Goal: Transaction & Acquisition: Purchase product/service

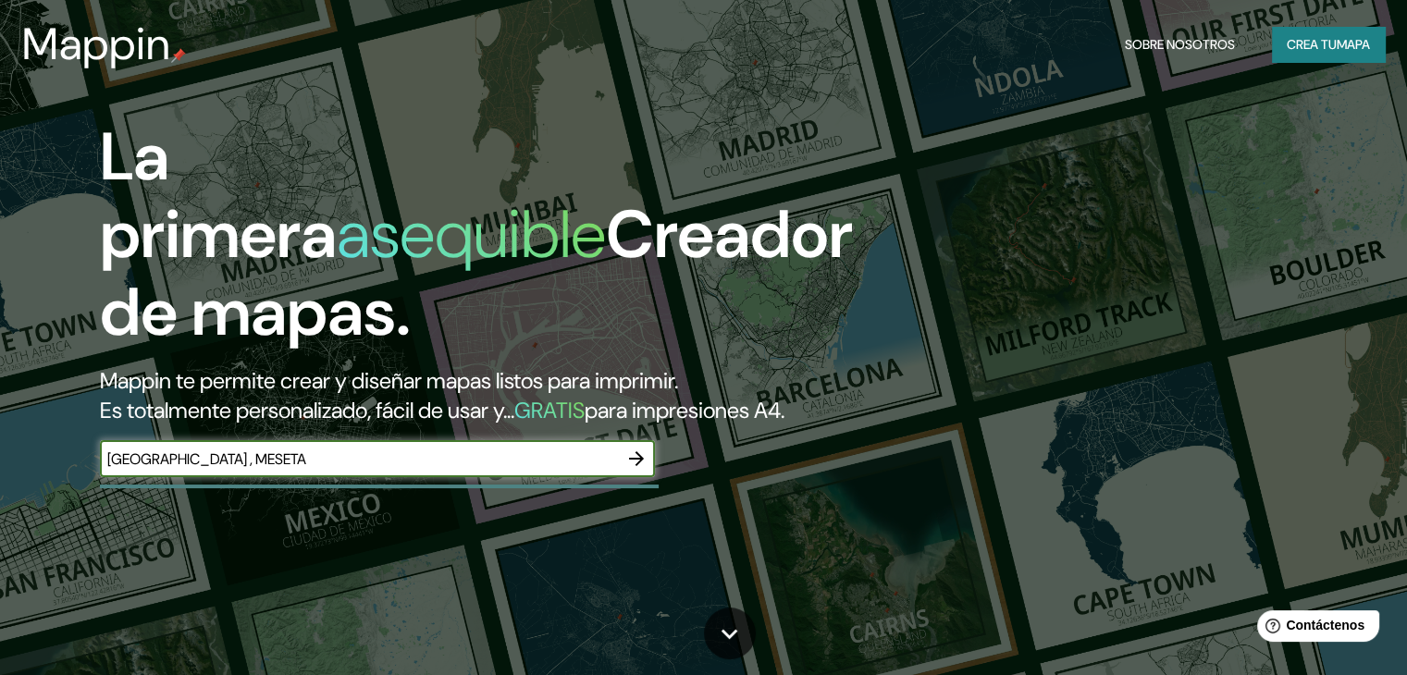
type input "[GEOGRAPHIC_DATA] , MESETA"
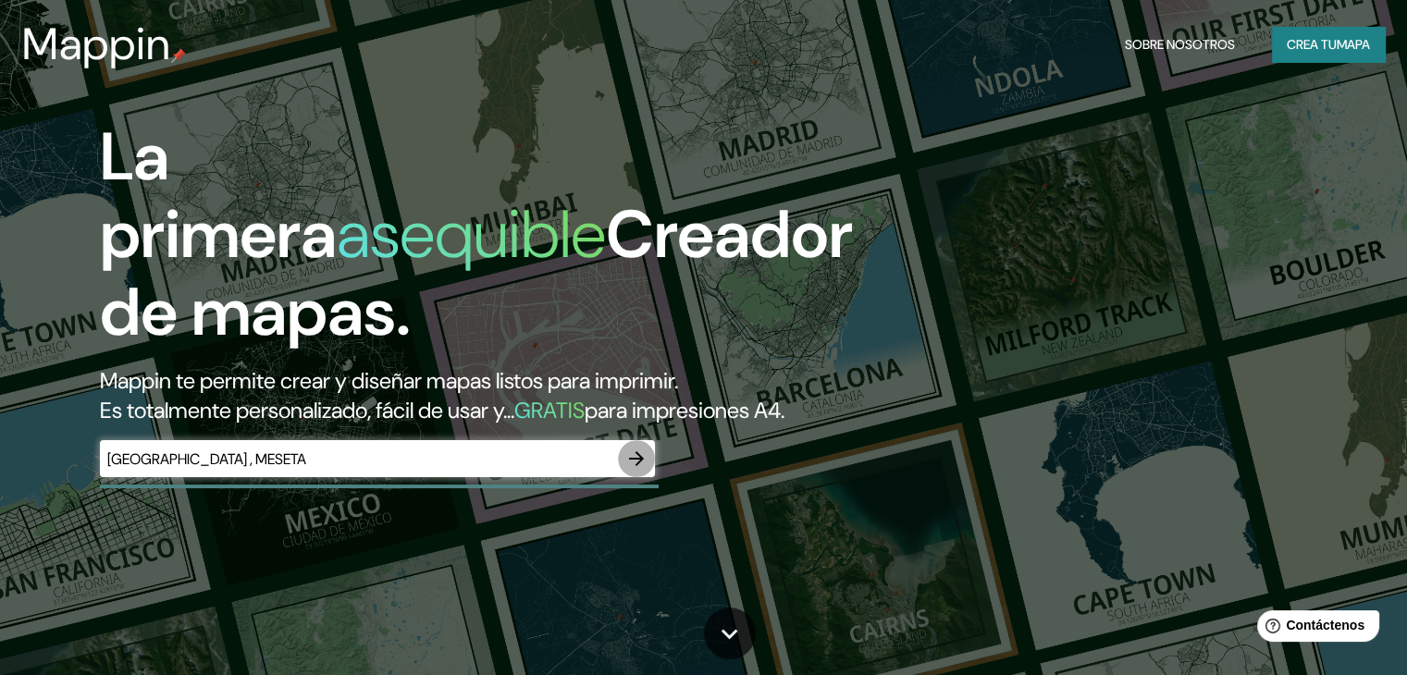
click at [635, 470] on icon "button" at bounding box center [636, 459] width 22 height 22
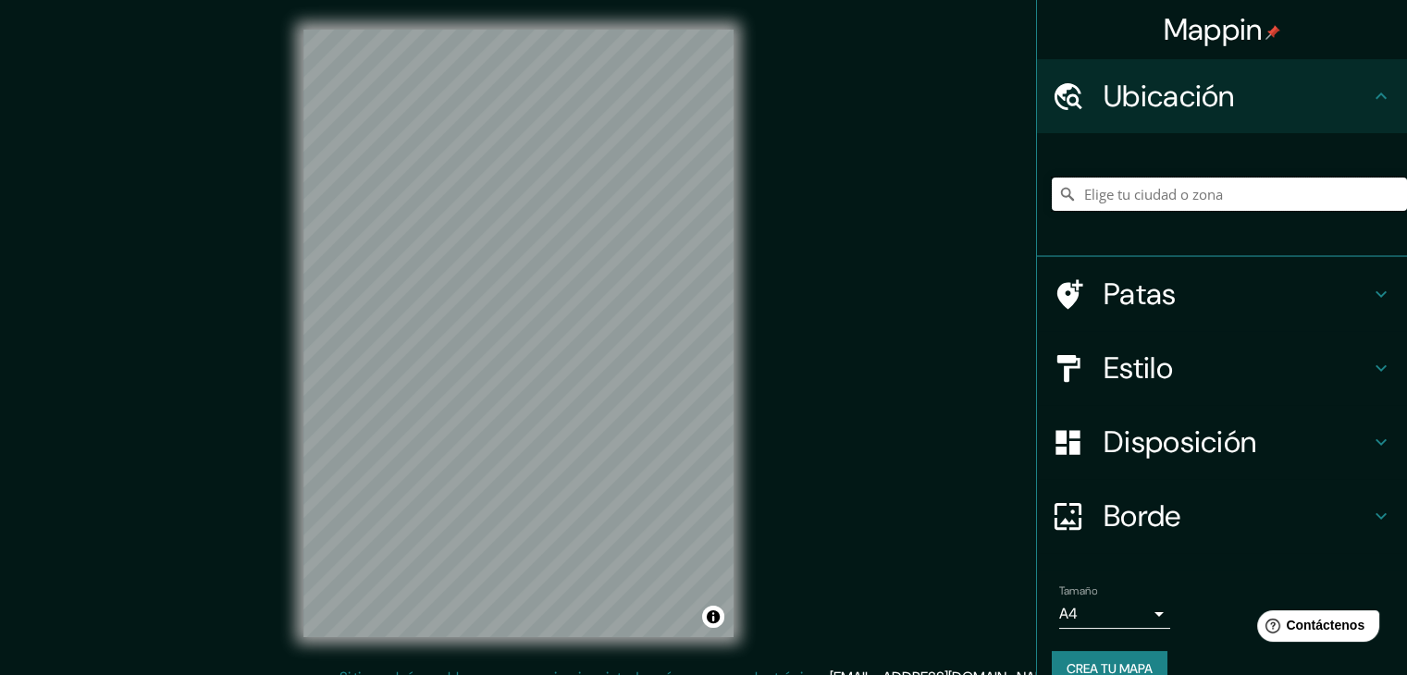
click at [1148, 203] on input "Elige tu ciudad o zona" at bounding box center [1229, 194] width 355 height 33
click at [1359, 173] on div "Piura, Departamento de Piura, Perú Piura Departamento de Piura, Perú Andina Reg…" at bounding box center [1229, 194] width 355 height 92
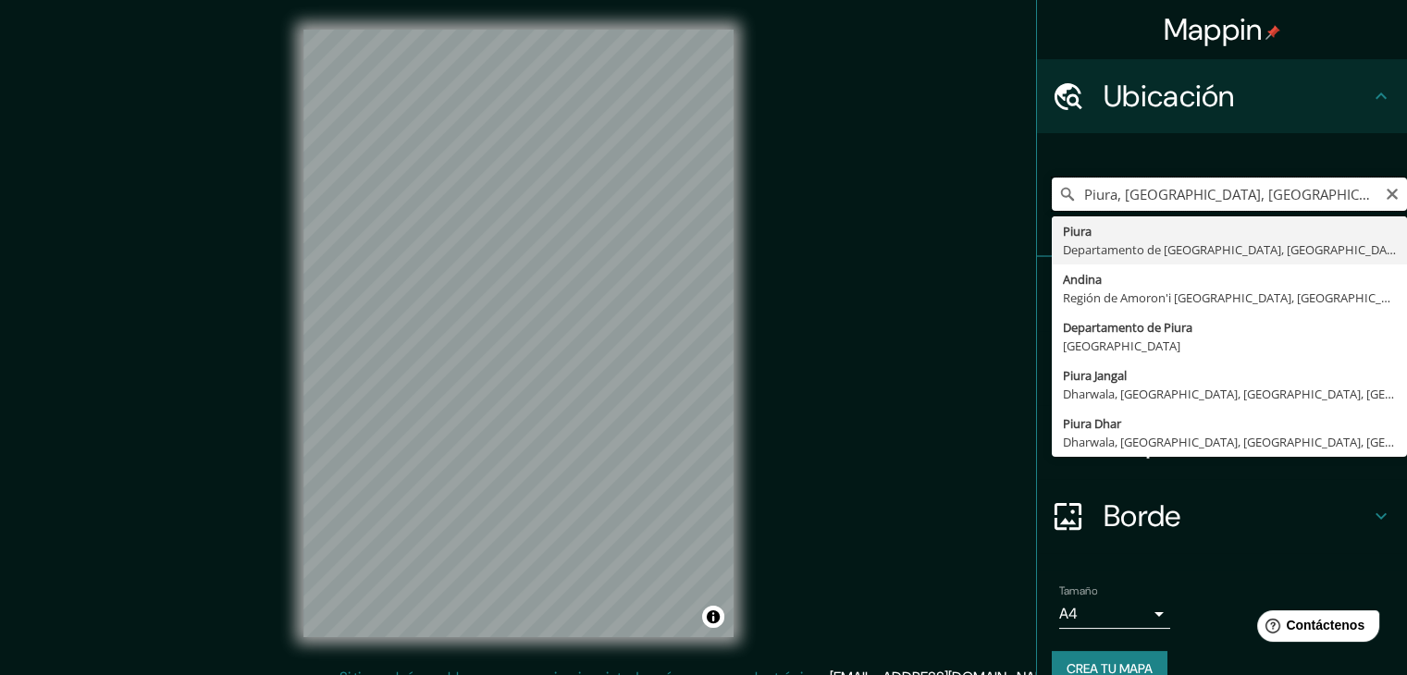
drag, startPoint x: 1359, startPoint y: 173, endPoint x: 1347, endPoint y: 183, distance: 15.7
click at [1347, 183] on div "Piura, Departamento de Piura, Perú Piura Departamento de Piura, Perú Andina Reg…" at bounding box center [1229, 194] width 355 height 92
type input "Piura, Departamento de Piura, P"
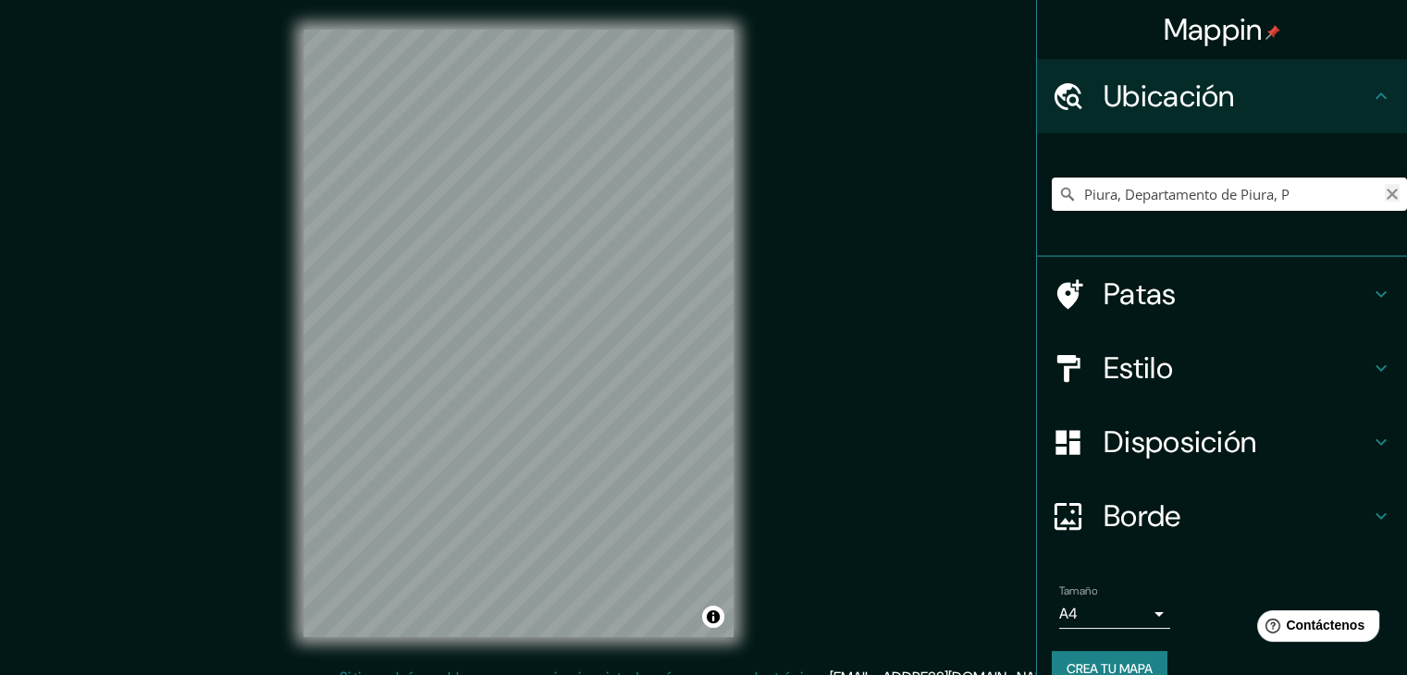
click at [1384, 190] on icon "Claro" at bounding box center [1391, 194] width 15 height 15
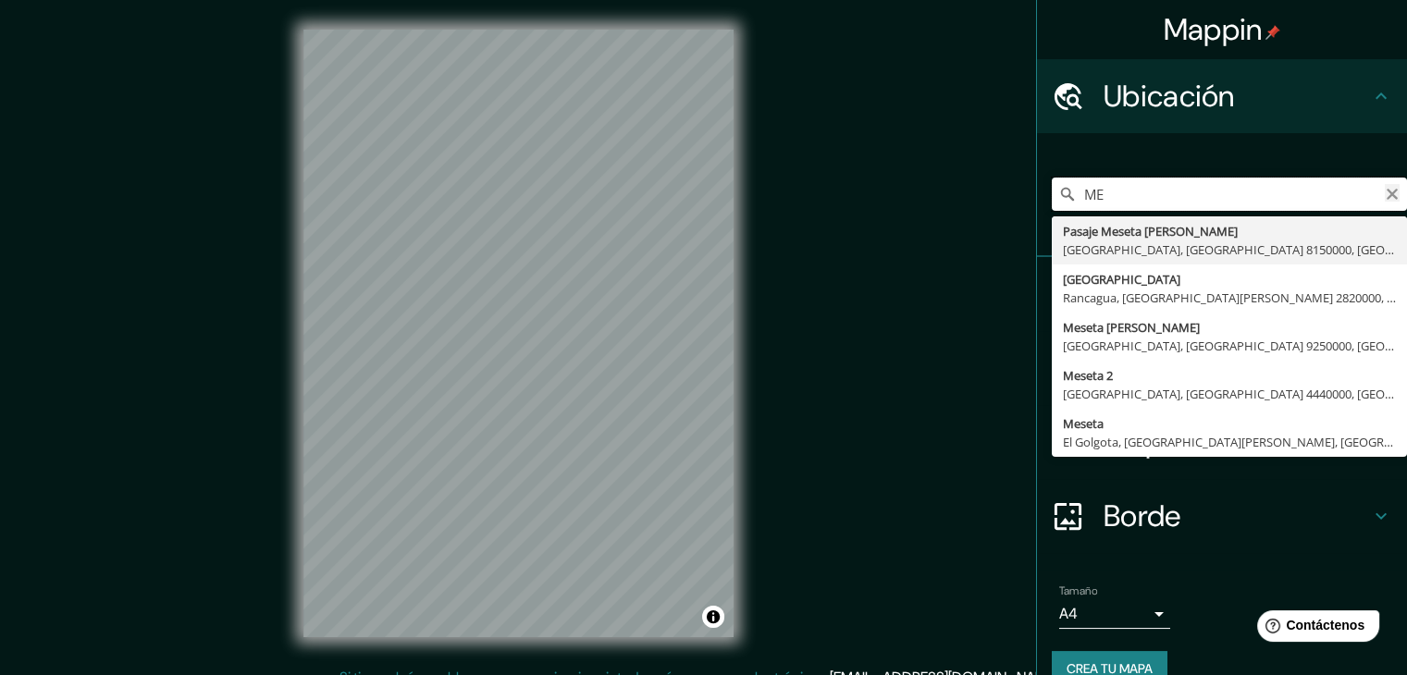
type input "M"
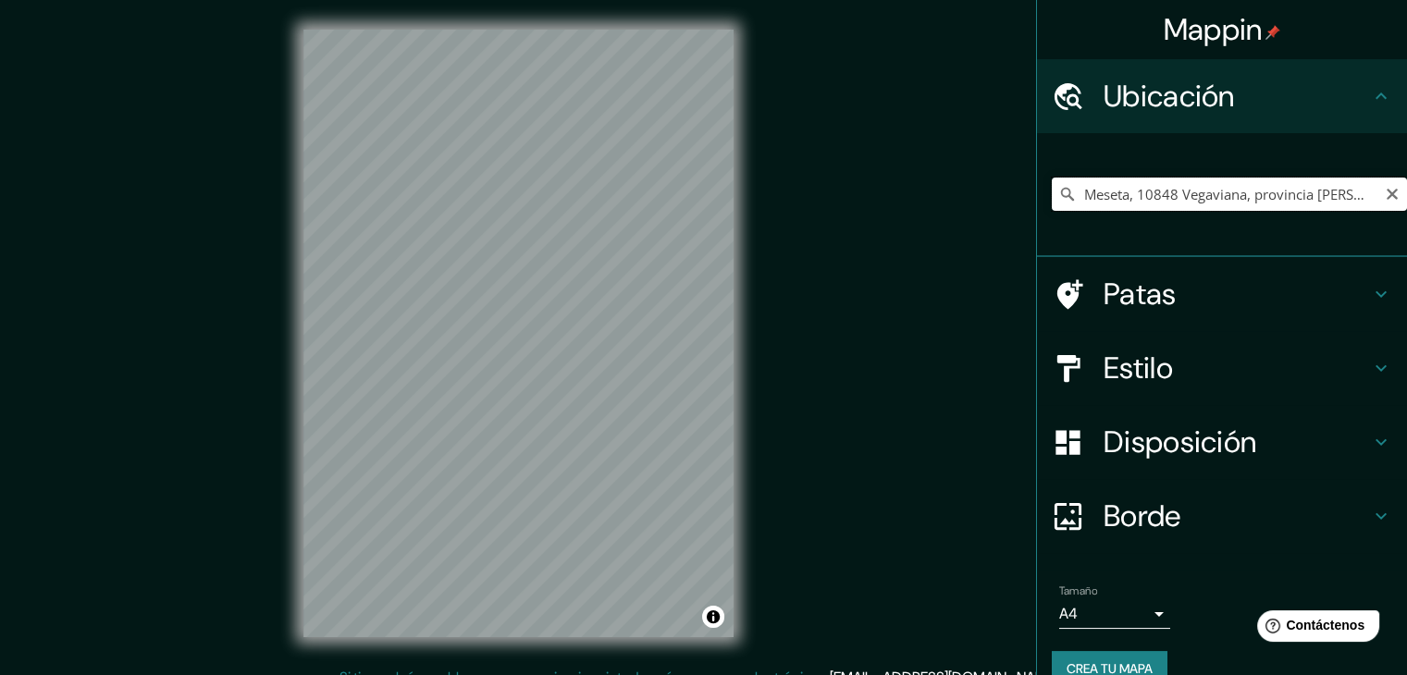
click at [1360, 205] on input "Meseta, 10848 Vegaviana, provincia de Cáceres, España" at bounding box center [1229, 194] width 355 height 33
type input "Meseta, 10848 Vegaviana, provincia de Cáceres, España"
click at [1384, 193] on icon "Claro" at bounding box center [1391, 194] width 15 height 15
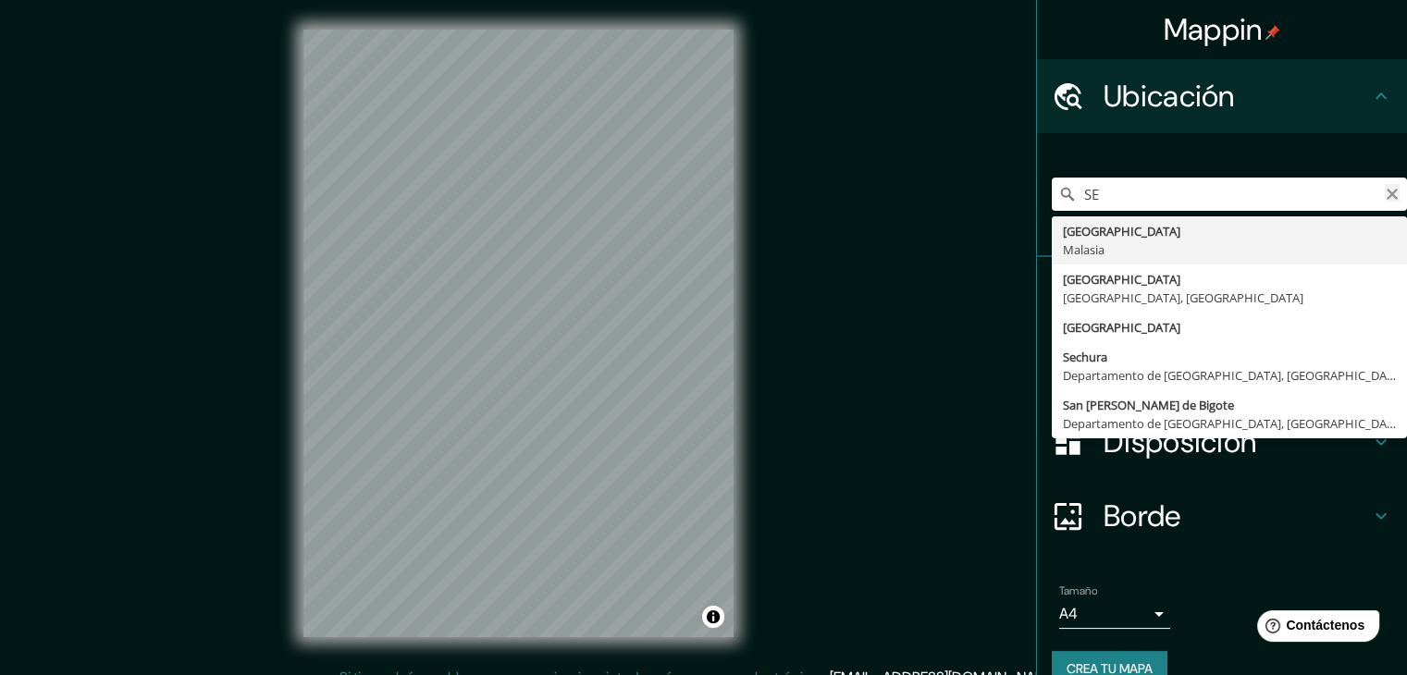
type input "S"
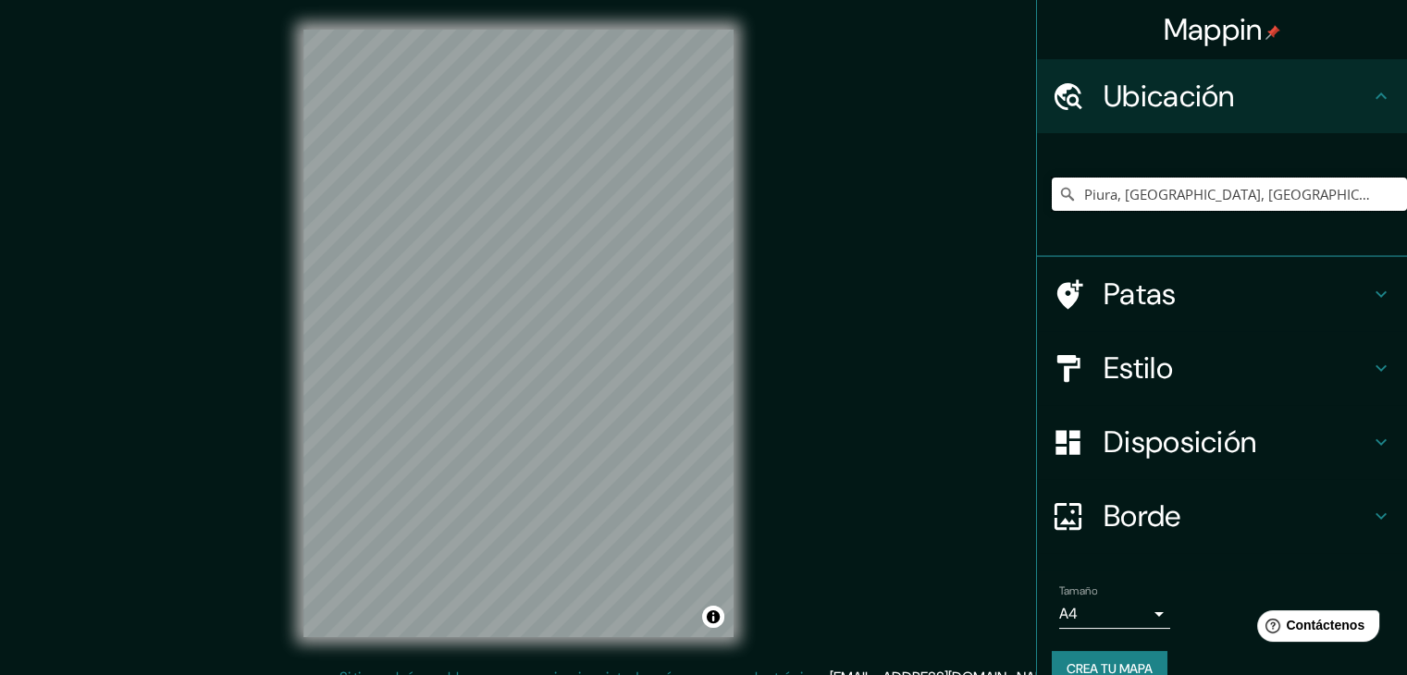
click at [1382, 193] on input "Piura, Departamento de Piura, Perú" at bounding box center [1229, 194] width 355 height 33
click at [1384, 188] on input "Piura, Departamento de Piura, Perú" at bounding box center [1229, 194] width 355 height 33
type input "Piura, Departamento de Piura, Perú"
click at [1384, 191] on icon "Claro" at bounding box center [1391, 194] width 15 height 15
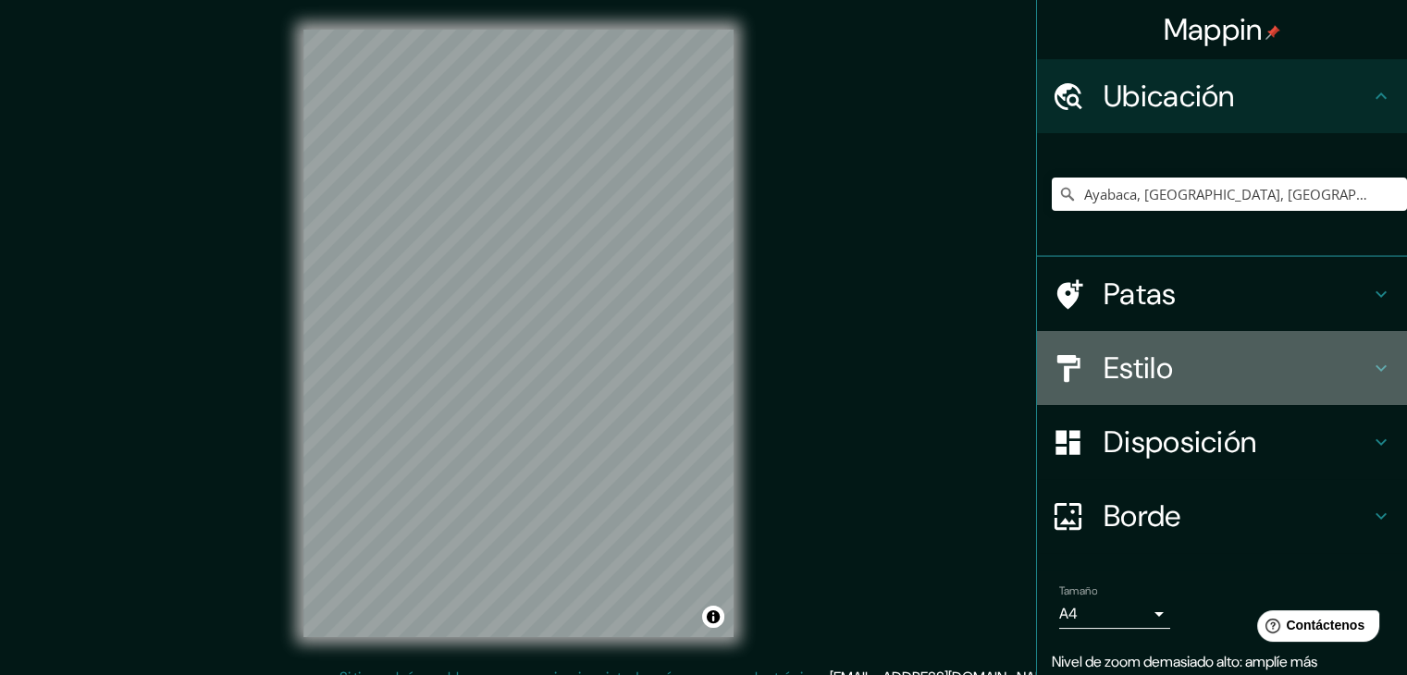
click at [1105, 349] on font "Estilo" at bounding box center [1137, 368] width 69 height 39
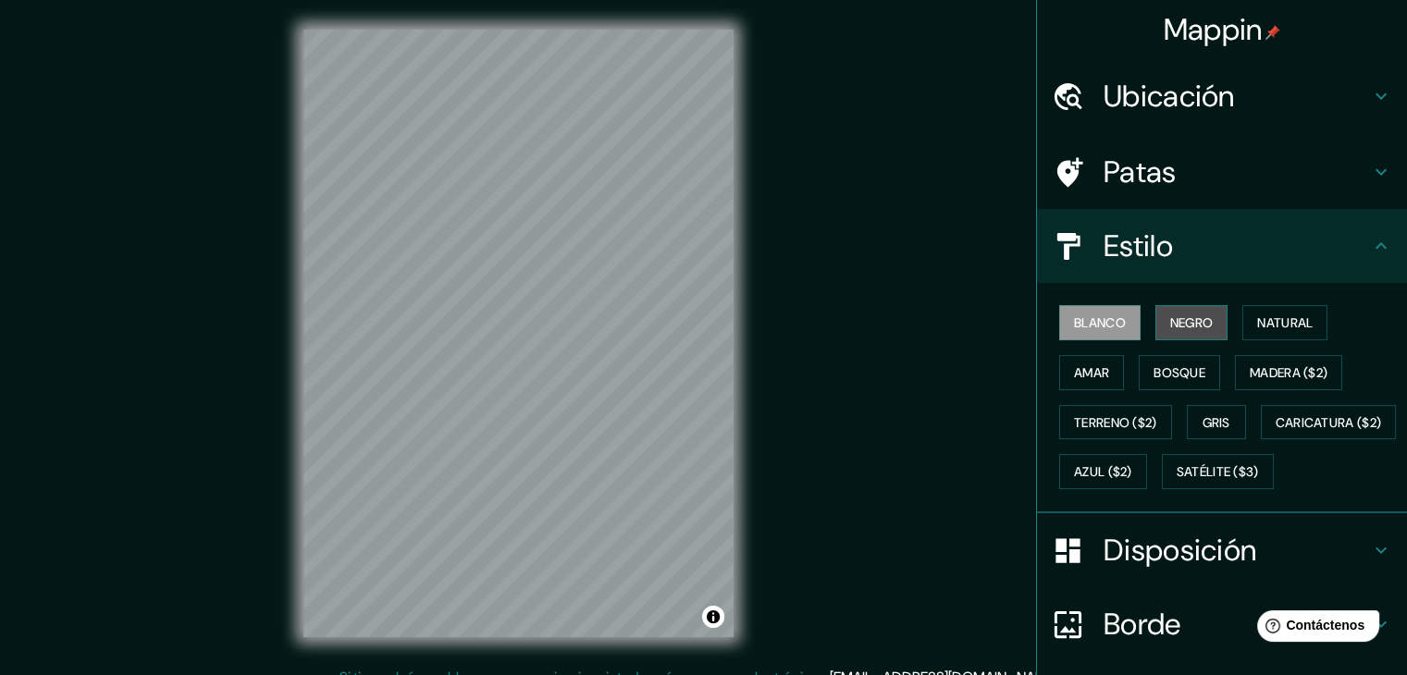
click at [1175, 319] on font "Negro" at bounding box center [1191, 322] width 43 height 17
click at [1112, 323] on font "Blanco" at bounding box center [1100, 322] width 52 height 17
click at [1265, 315] on font "Natural" at bounding box center [1284, 322] width 55 height 17
click at [1089, 326] on font "Blanco" at bounding box center [1100, 322] width 52 height 17
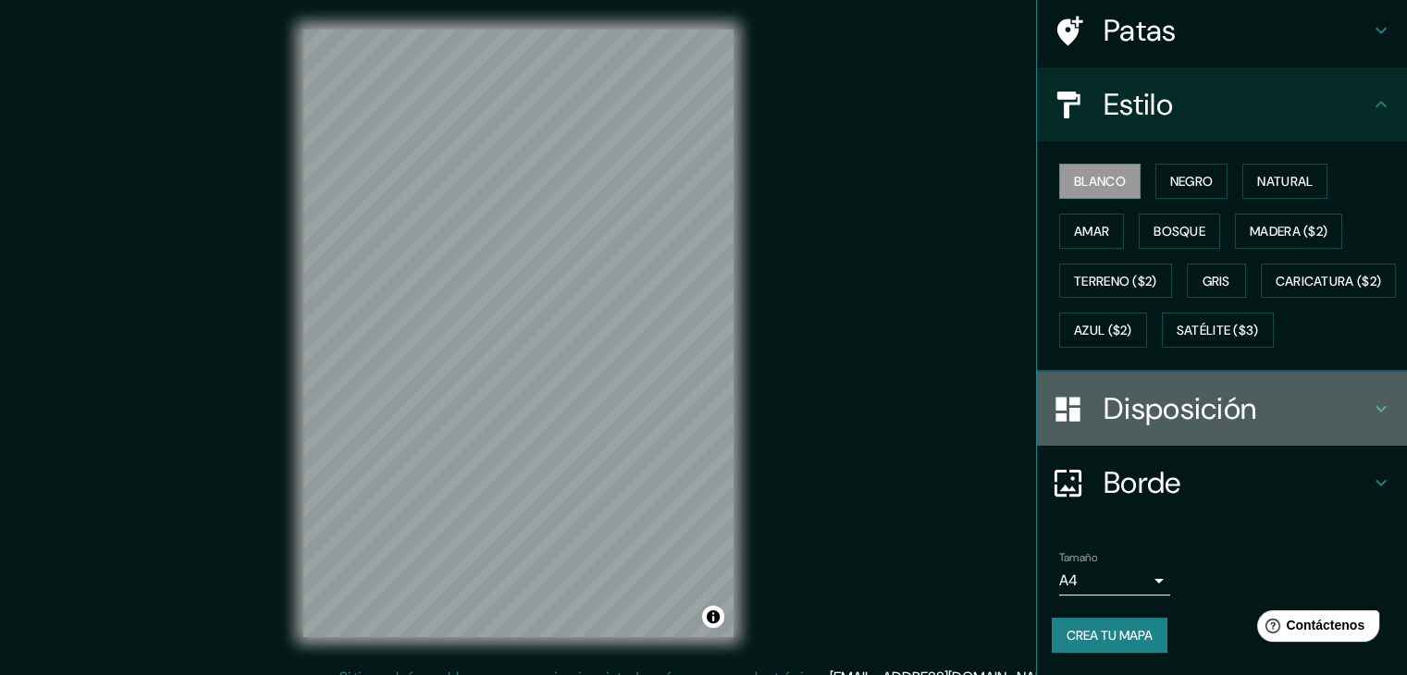
click at [1203, 420] on font "Disposición" at bounding box center [1179, 408] width 153 height 39
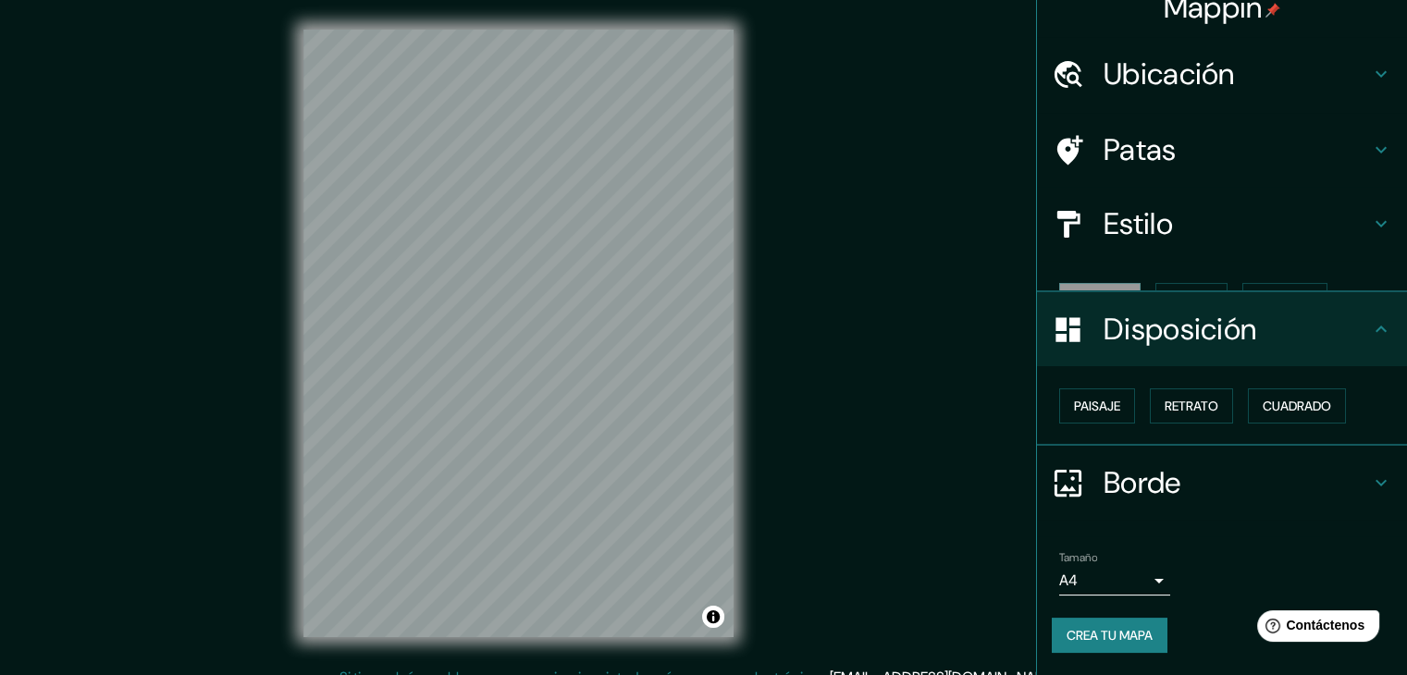
scroll to position [0, 0]
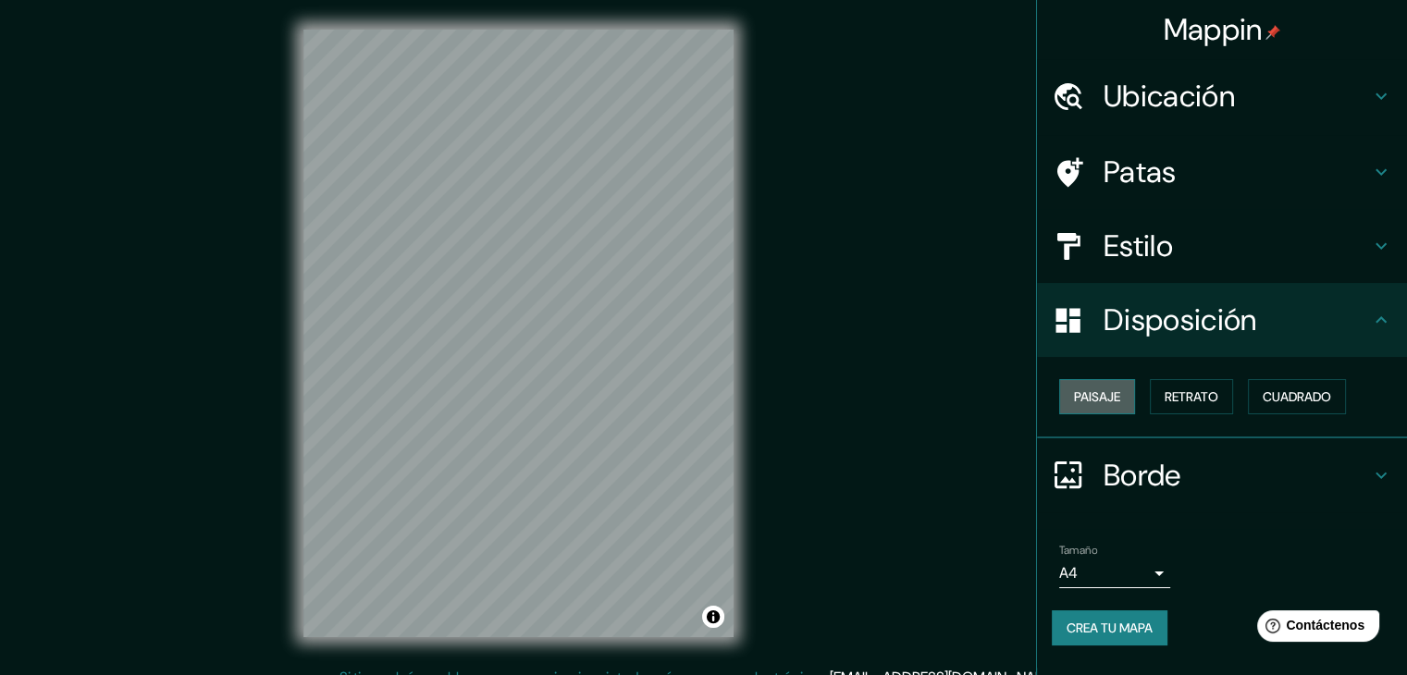
click at [1114, 382] on button "Paisaje" at bounding box center [1097, 396] width 76 height 35
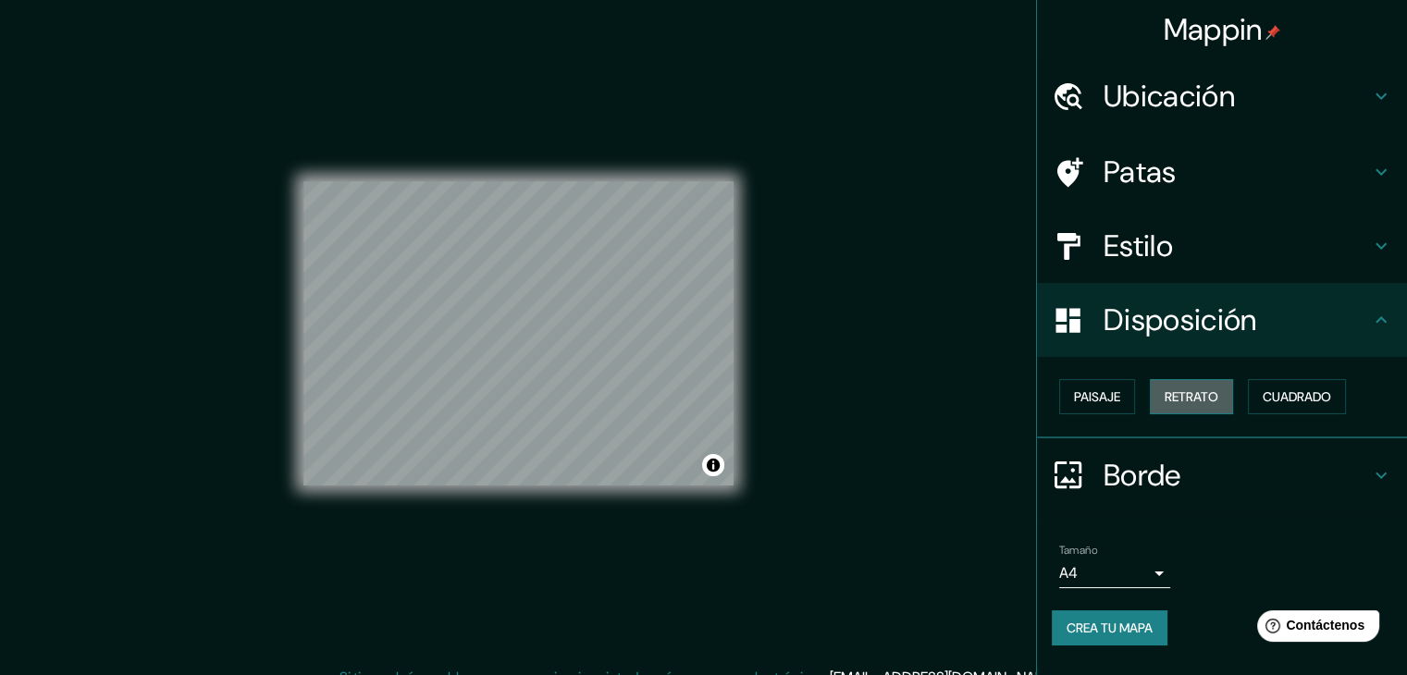
click at [1197, 385] on font "Retrato" at bounding box center [1191, 397] width 54 height 24
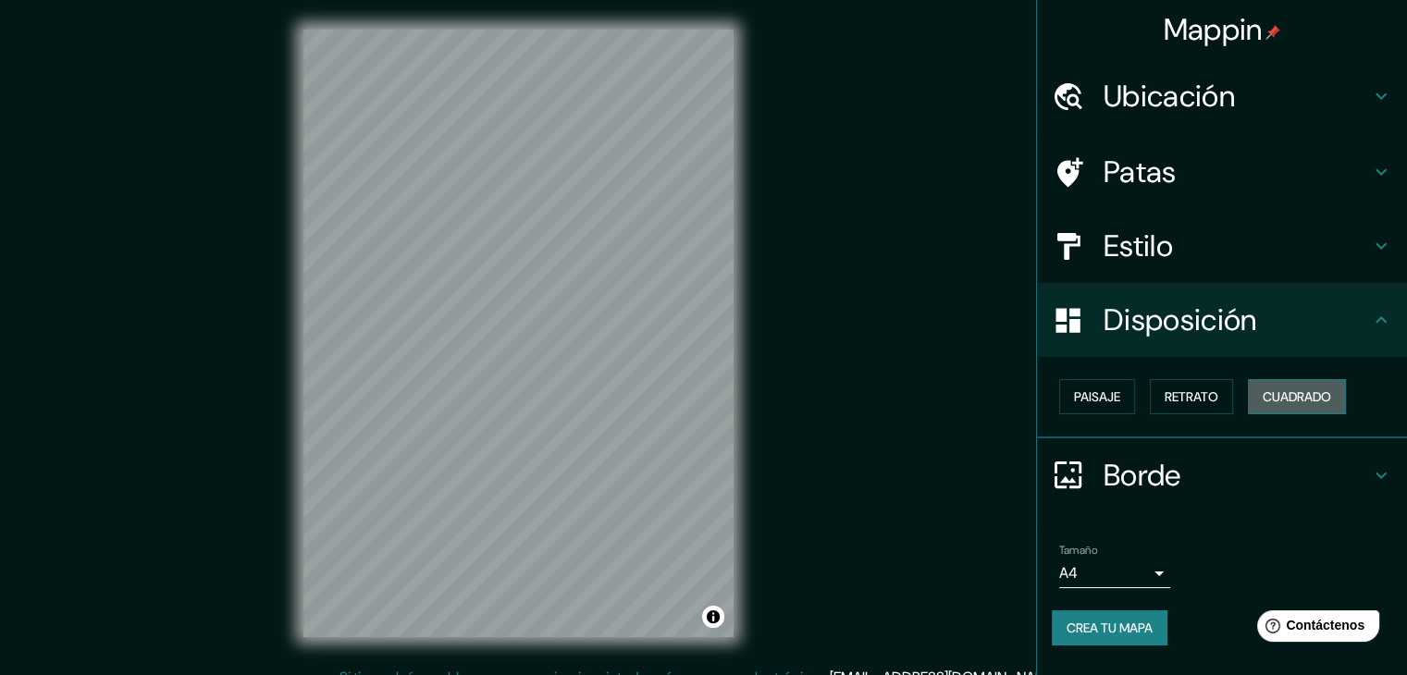
click at [1302, 391] on font "Cuadrado" at bounding box center [1296, 396] width 68 height 17
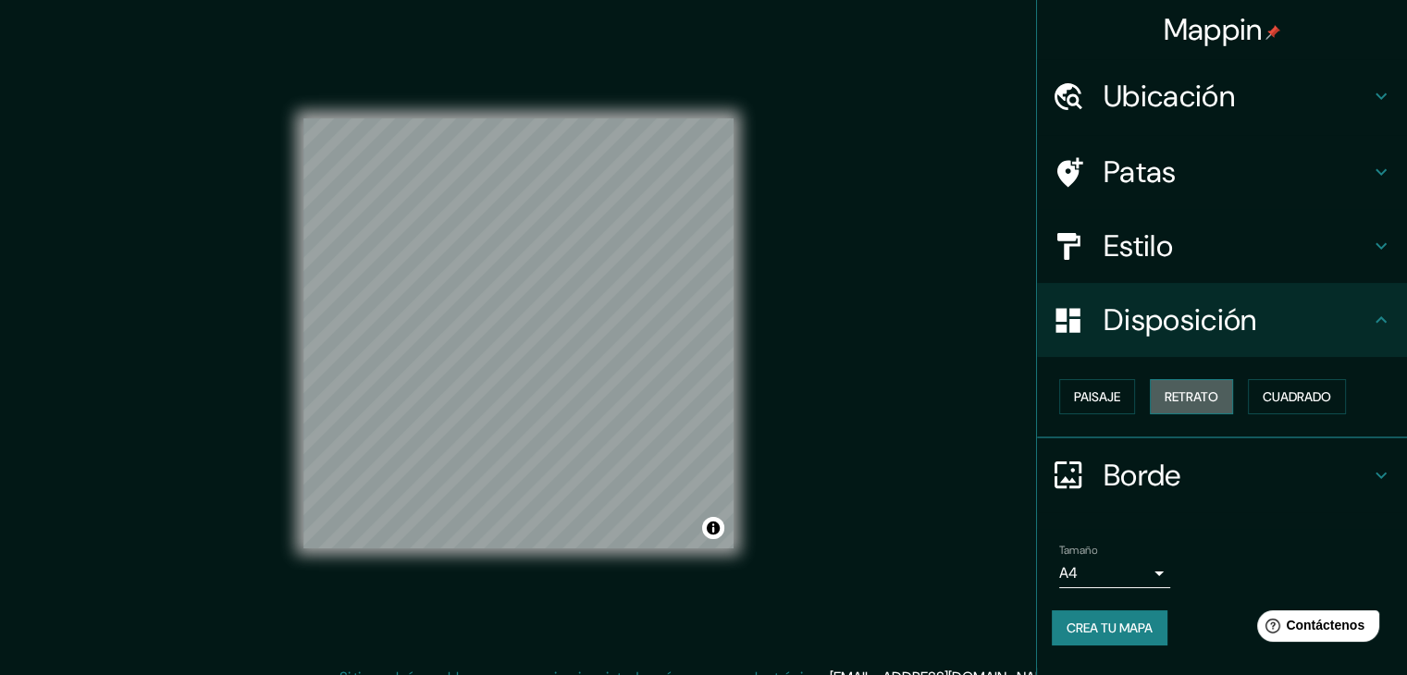
click at [1187, 409] on button "Retrato" at bounding box center [1191, 396] width 83 height 35
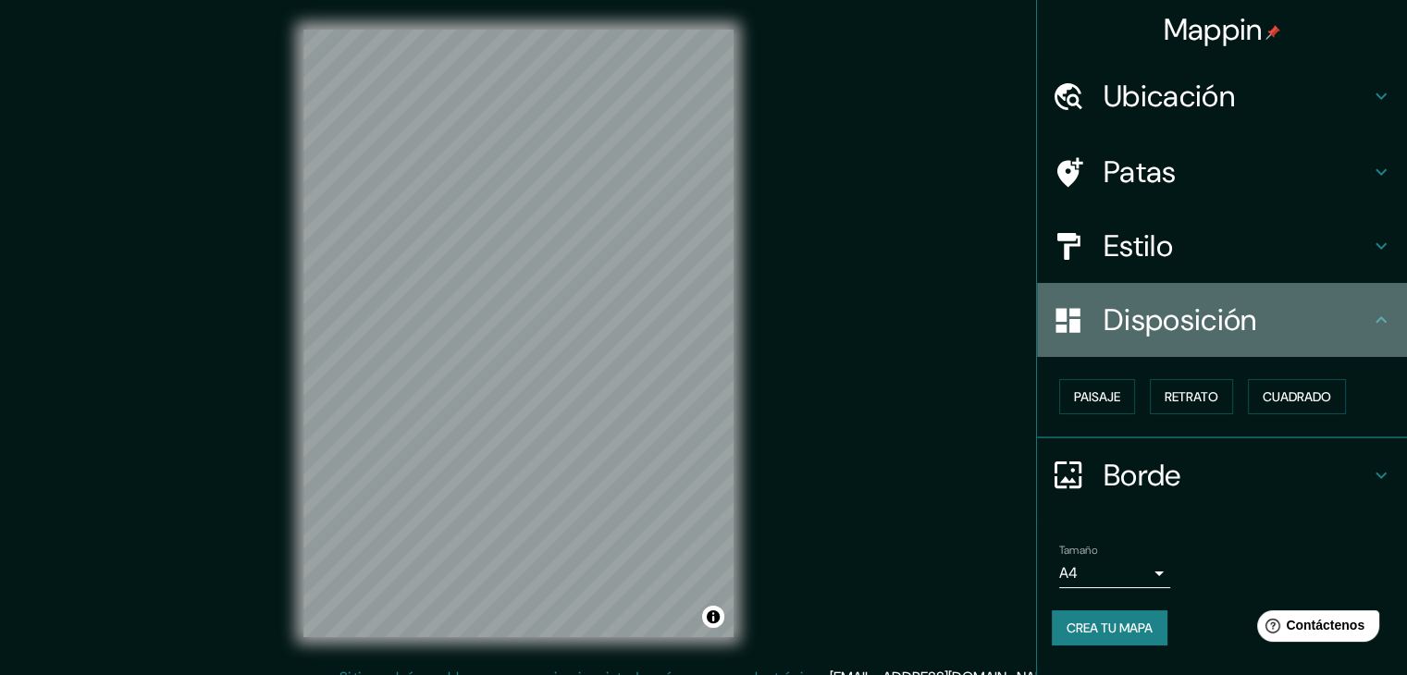
click at [1220, 319] on font "Disposición" at bounding box center [1179, 320] width 153 height 39
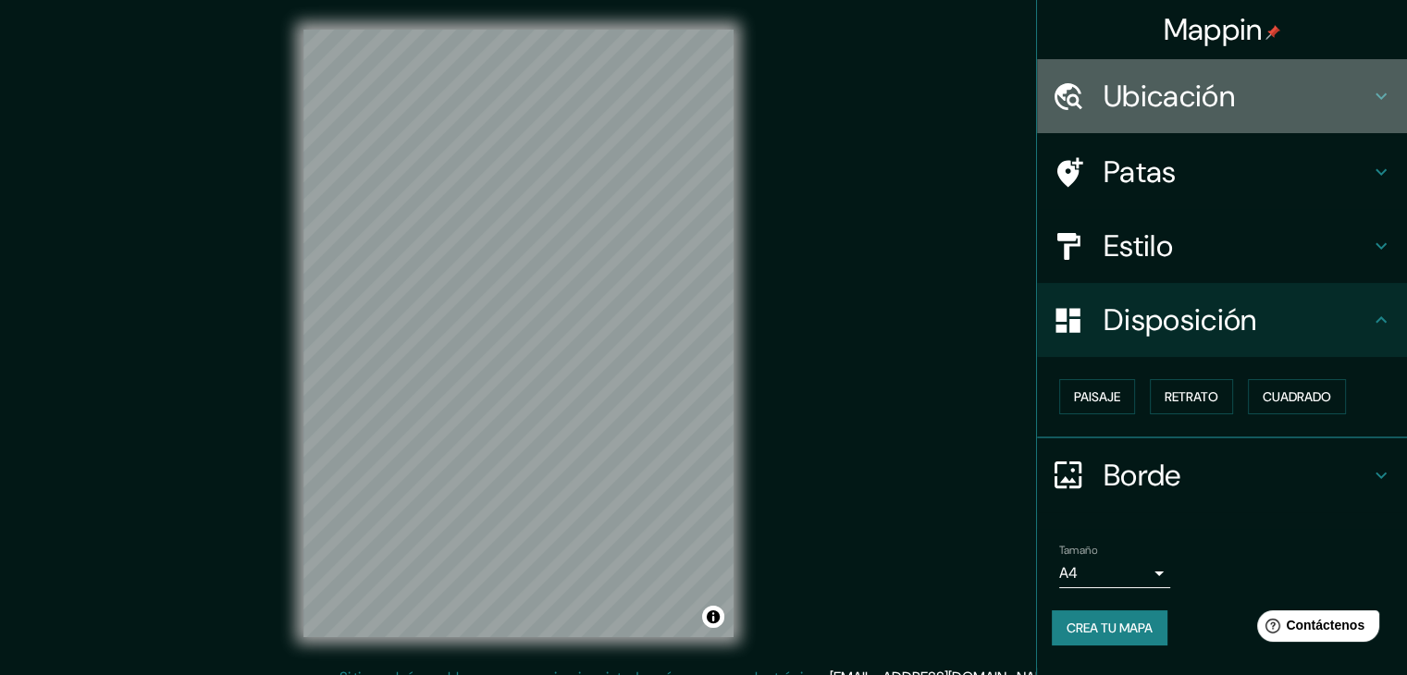
click at [1215, 104] on font "Ubicación" at bounding box center [1168, 96] width 131 height 39
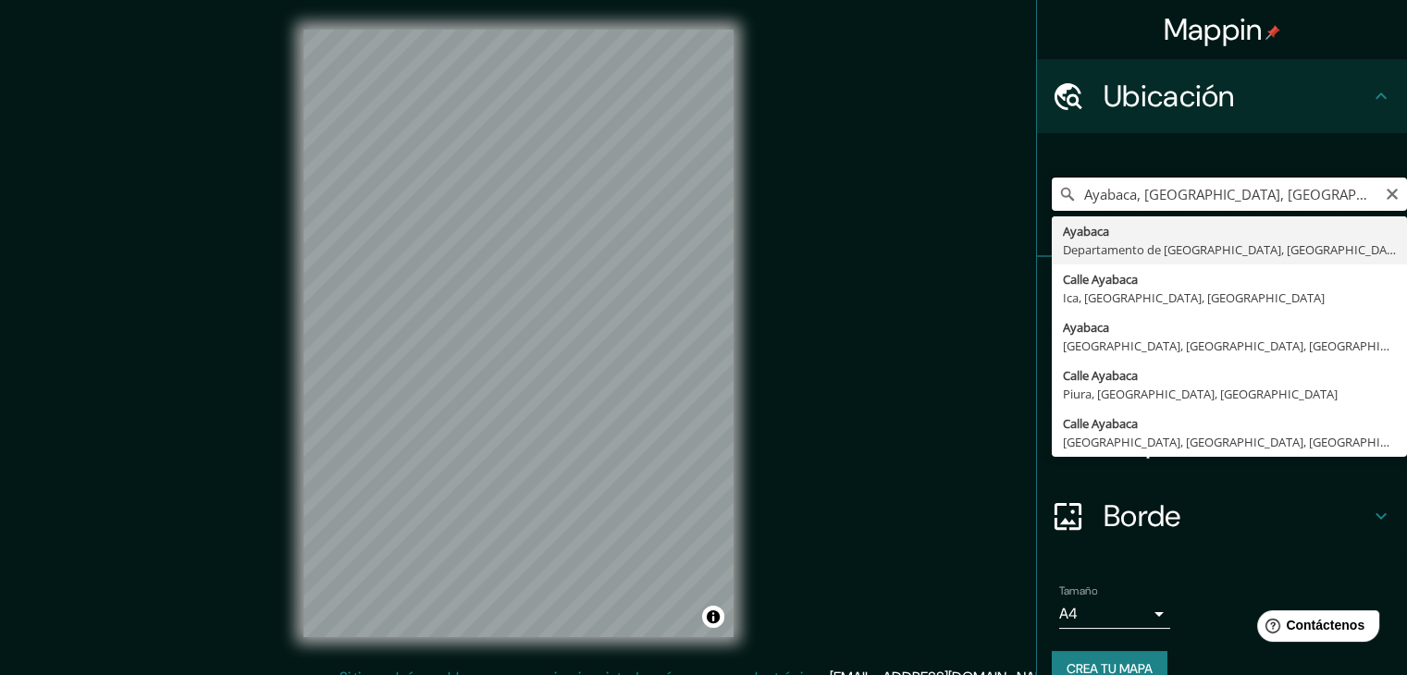
click at [1349, 185] on input "Ayabaca, Departamento de Piura, Perú" at bounding box center [1229, 194] width 355 height 33
type input "Ayabaca, Departamento de Piura, Perú"
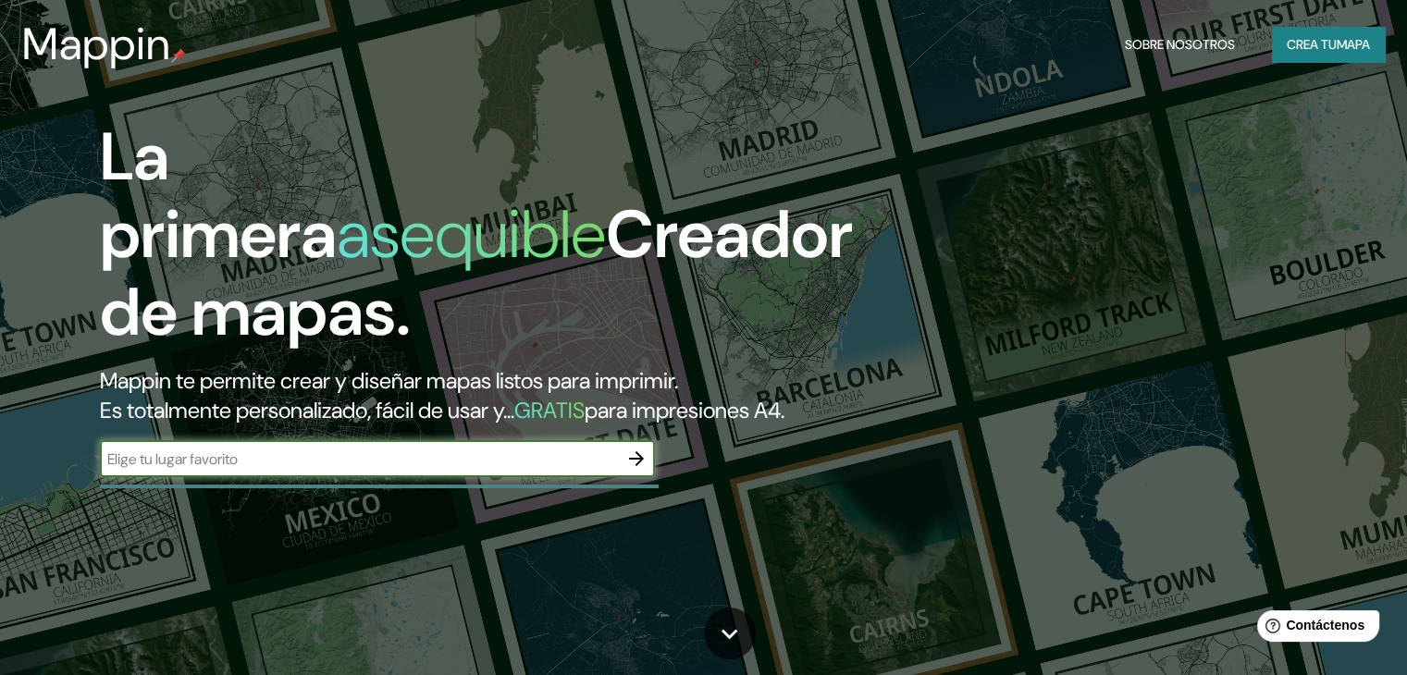
click at [490, 470] on input "text" at bounding box center [359, 459] width 518 height 21
type input "[GEOGRAPHIC_DATA] , MESETA"
type input "meseta [PERSON_NAME]"
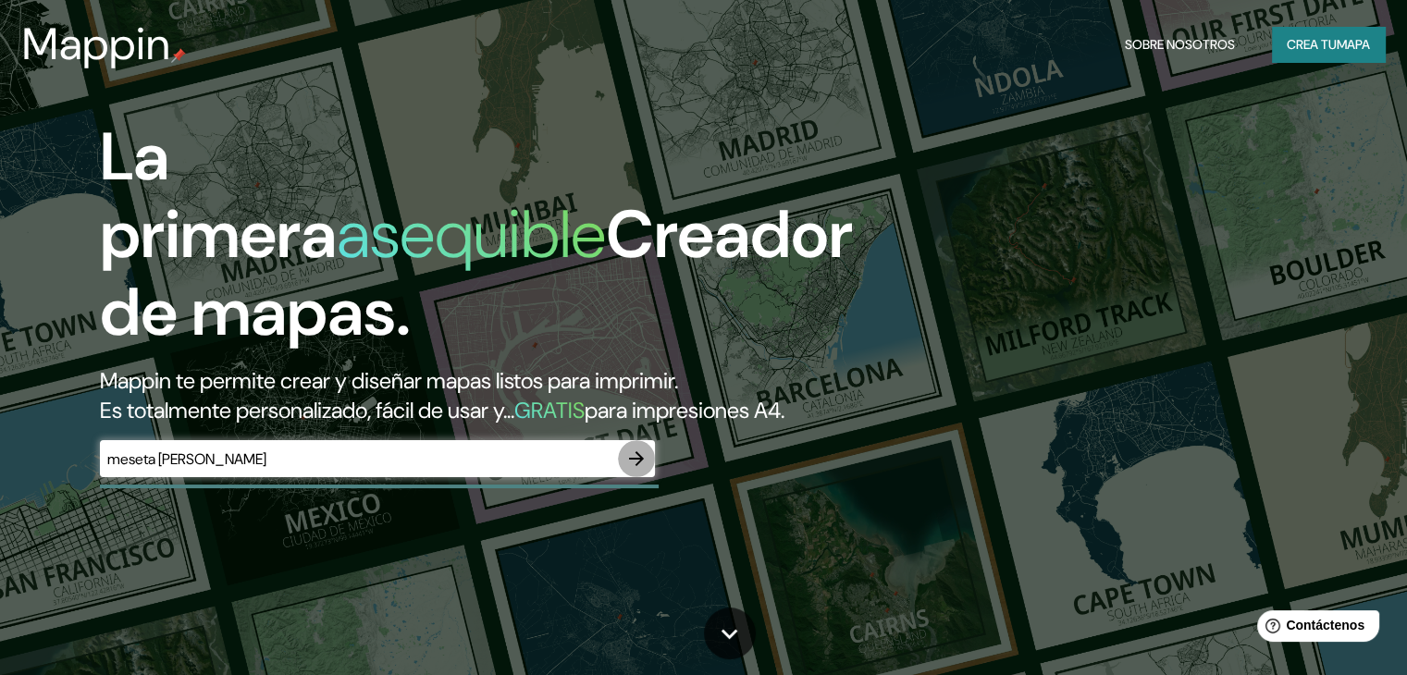
click at [627, 470] on icon "button" at bounding box center [636, 459] width 22 height 22
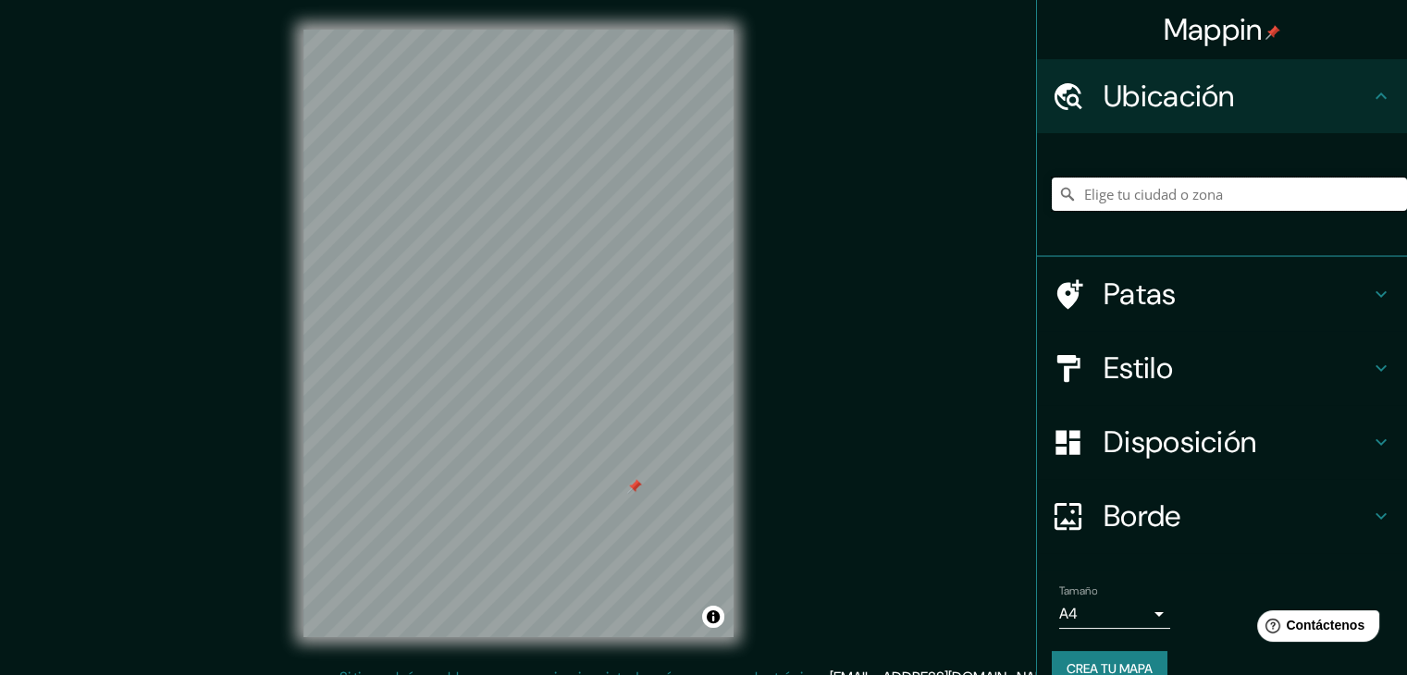
click at [1209, 186] on input "Elige tu ciudad o zona" at bounding box center [1229, 194] width 355 height 33
paste input "meseta andina frias"
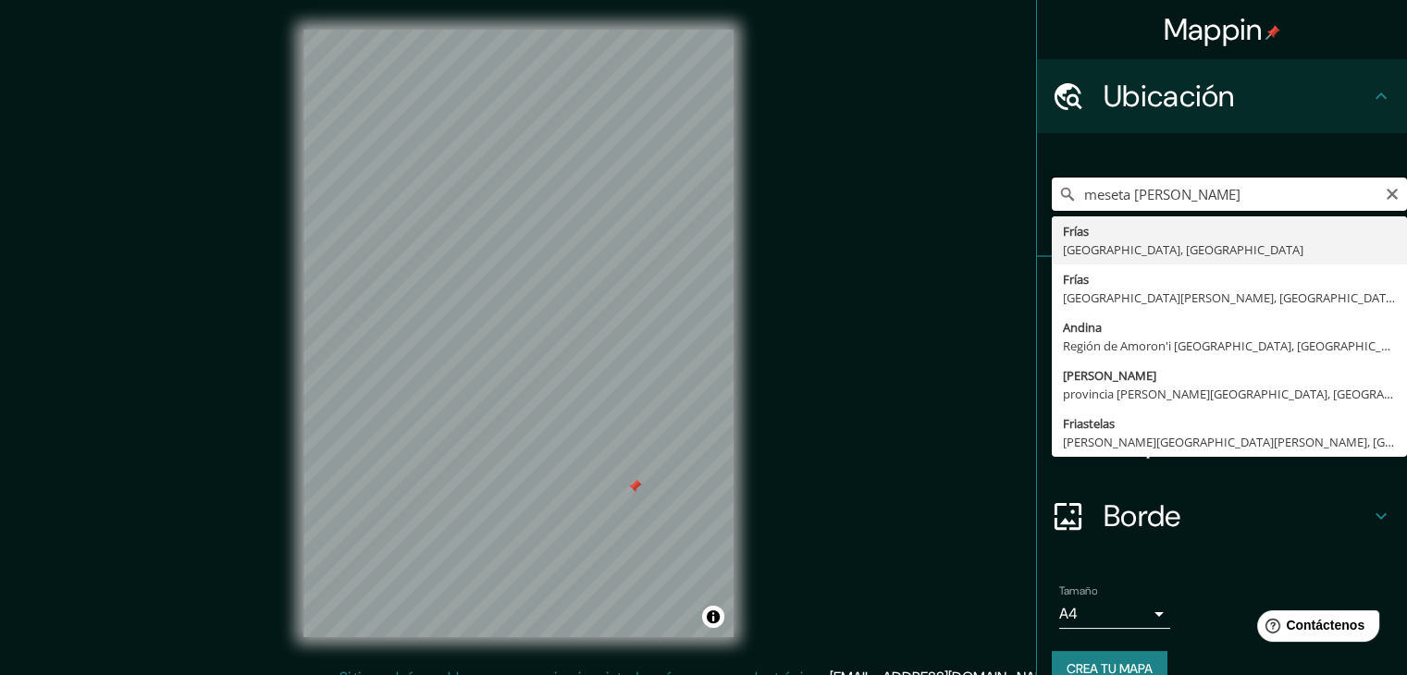
type input "Frías, Provincia de Santiago del Estero, Argentina"
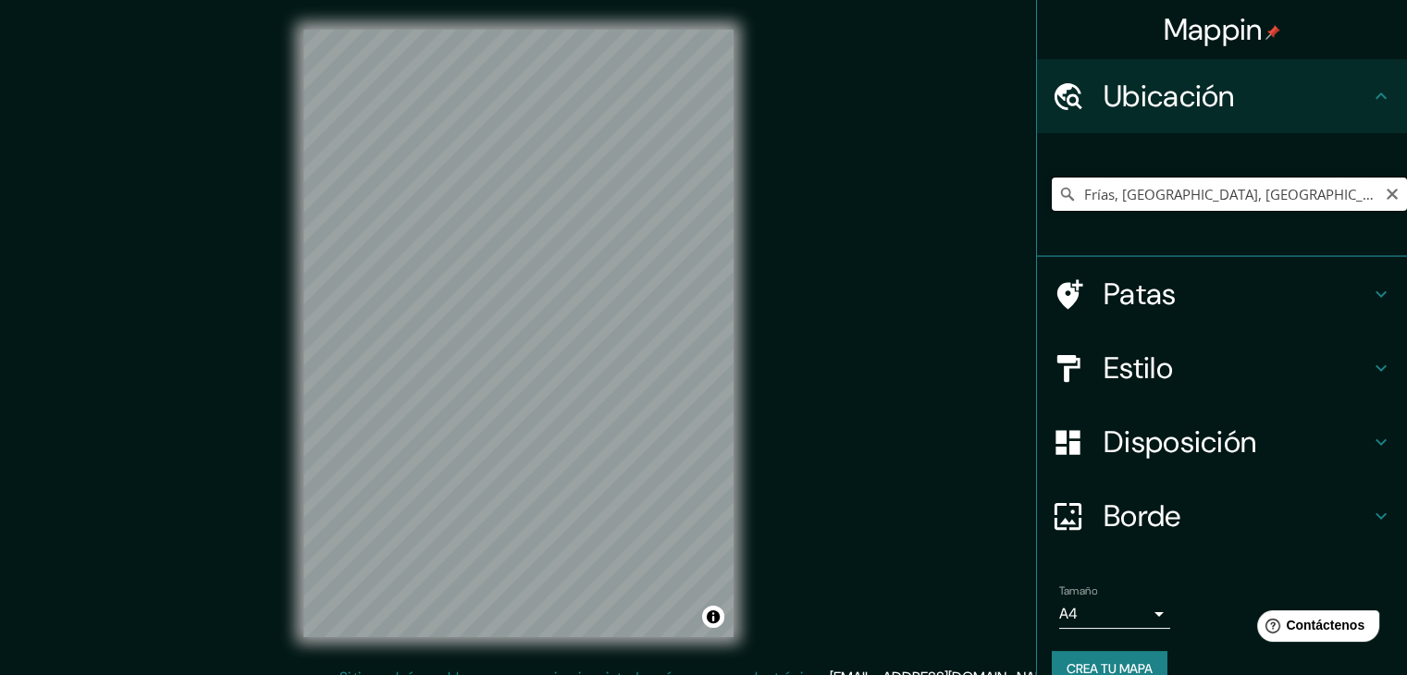
click at [1365, 196] on input "Frías, Provincia de Santiago del Estero, Argentina" at bounding box center [1229, 194] width 355 height 33
click at [1367, 196] on input "Frías, Provincia de Santiago del Estero, Argentina" at bounding box center [1229, 194] width 355 height 33
click at [1362, 196] on input "Frías, Provincia de Santiago del Estero, Argentina" at bounding box center [1229, 194] width 355 height 33
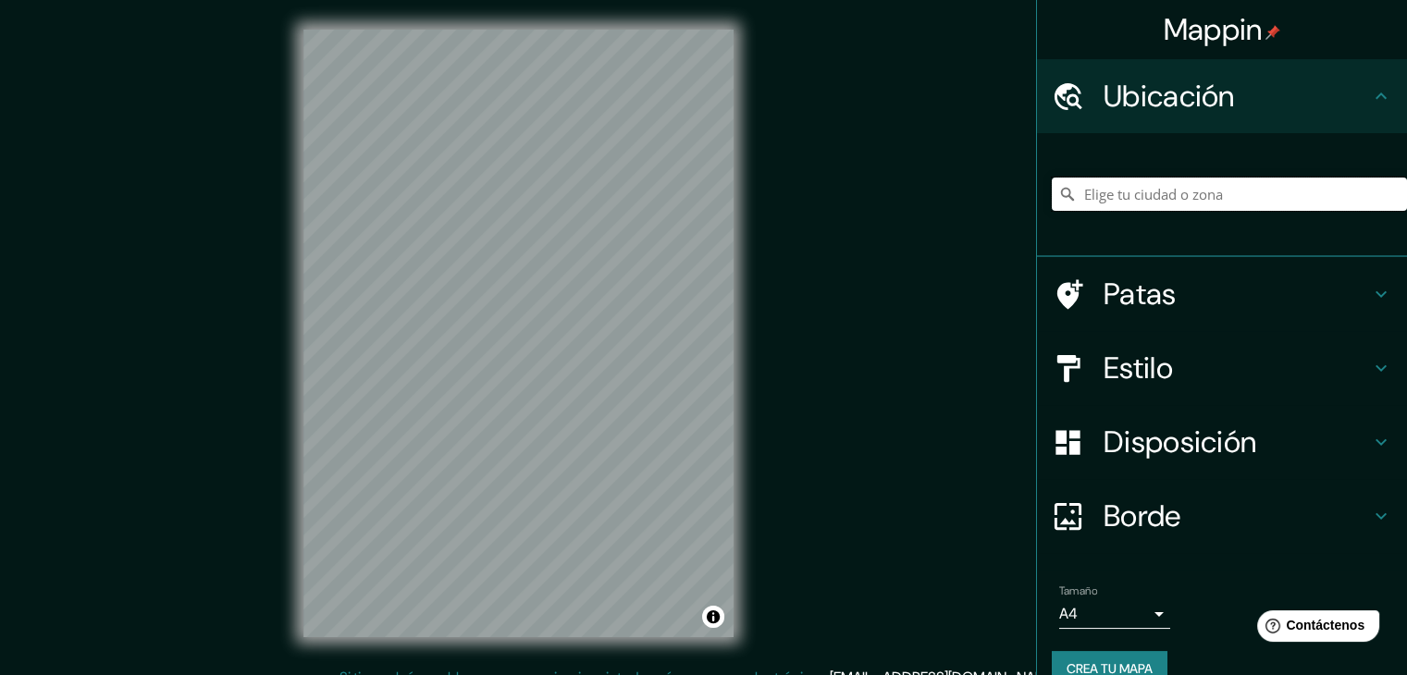
paste input "meseta andina frias"
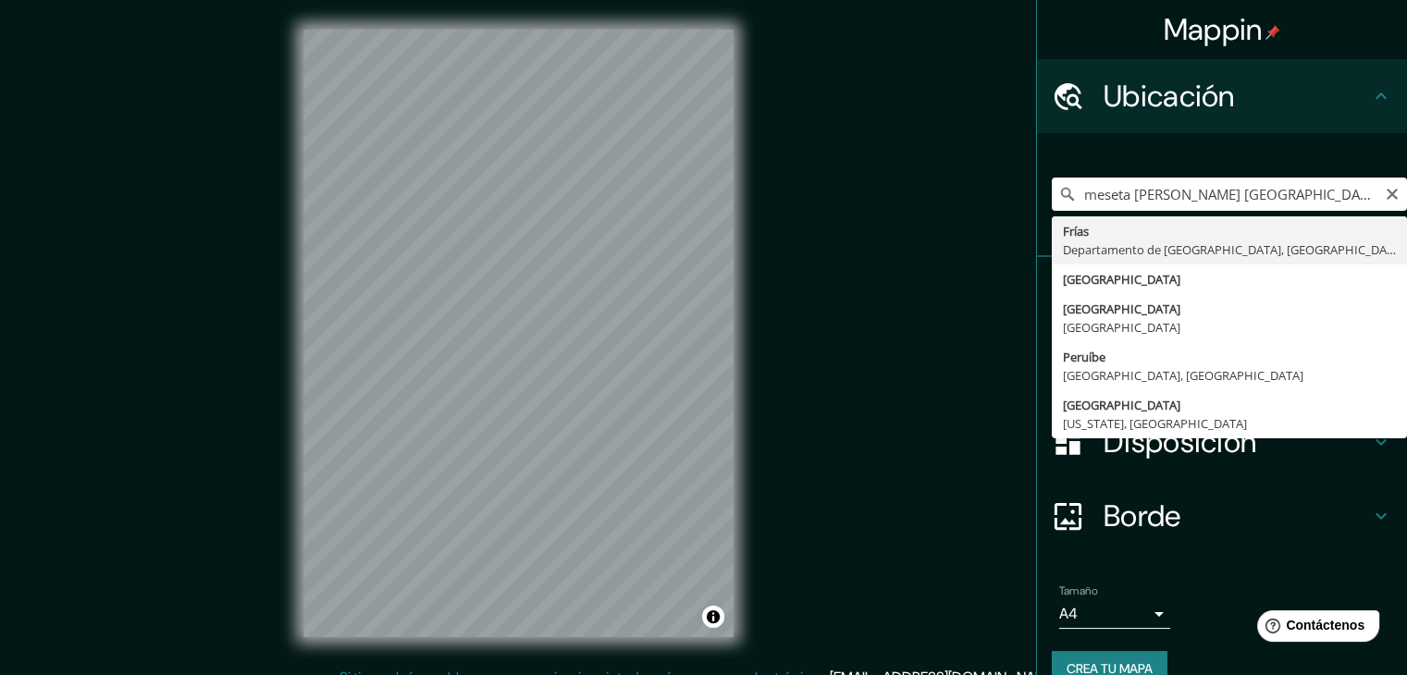
type input "Frias, Departamento de Piura, Perú"
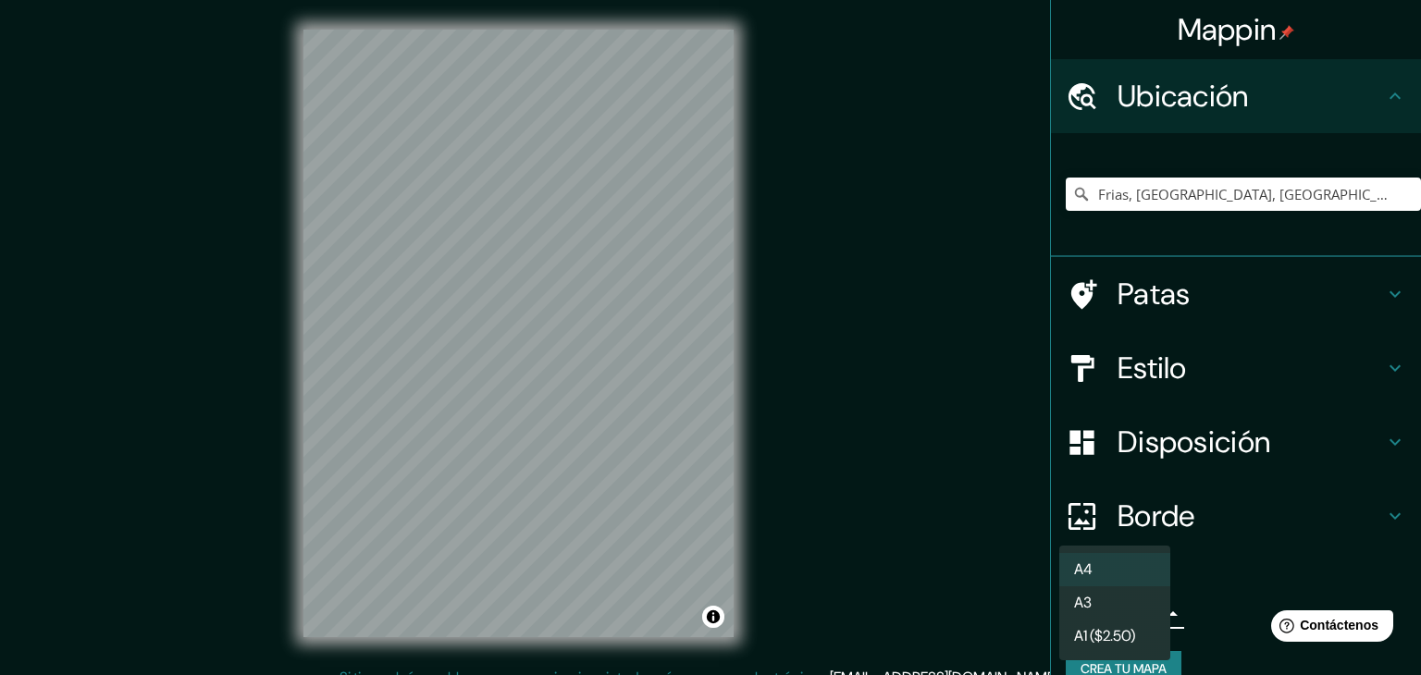
click at [1150, 611] on body "Mappin Ubicación Frias, Departamento de Piura, Perú Patas Estilo Disposición Bo…" at bounding box center [710, 337] width 1421 height 675
click at [1128, 613] on li "A3" at bounding box center [1114, 604] width 111 height 34
type input "a4"
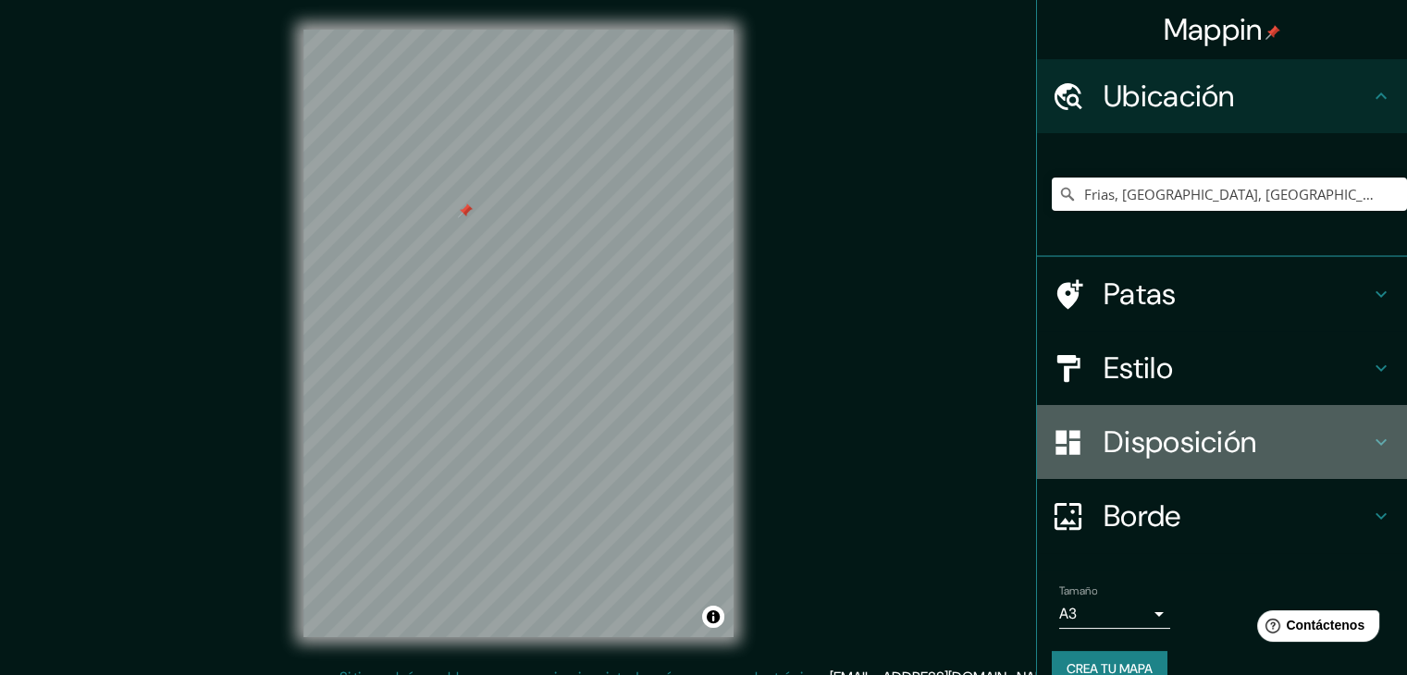
click at [1158, 463] on div "Disposición" at bounding box center [1222, 442] width 370 height 74
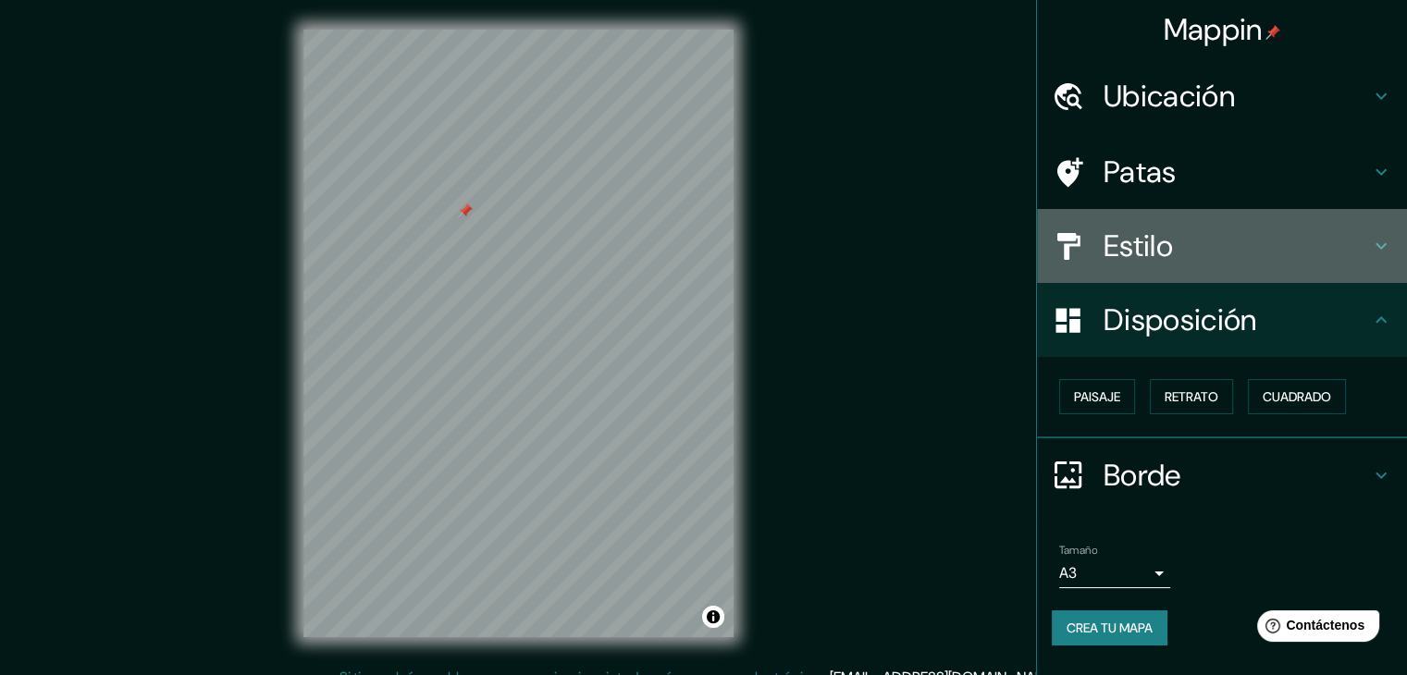
click at [1258, 259] on h4 "Estilo" at bounding box center [1236, 246] width 266 height 37
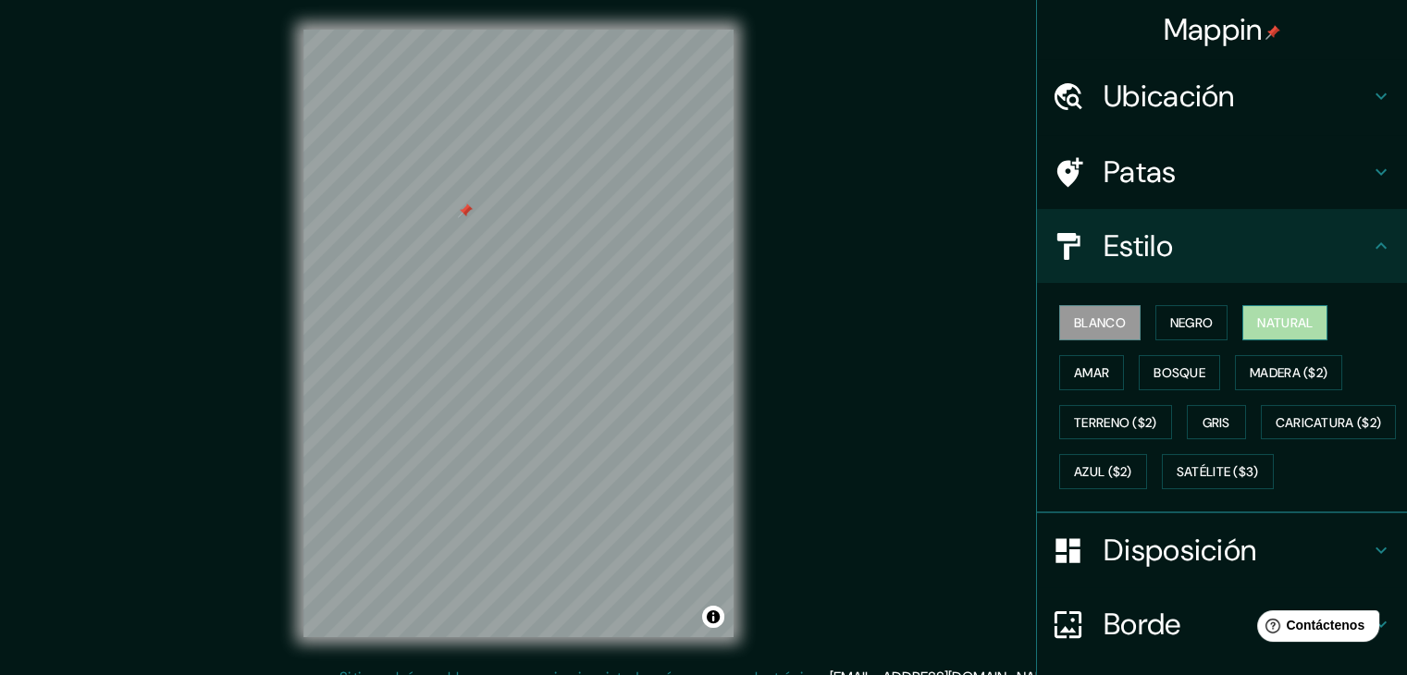
click at [1267, 323] on font "Natural" at bounding box center [1284, 322] width 55 height 17
click at [1175, 364] on font "Bosque" at bounding box center [1179, 372] width 52 height 17
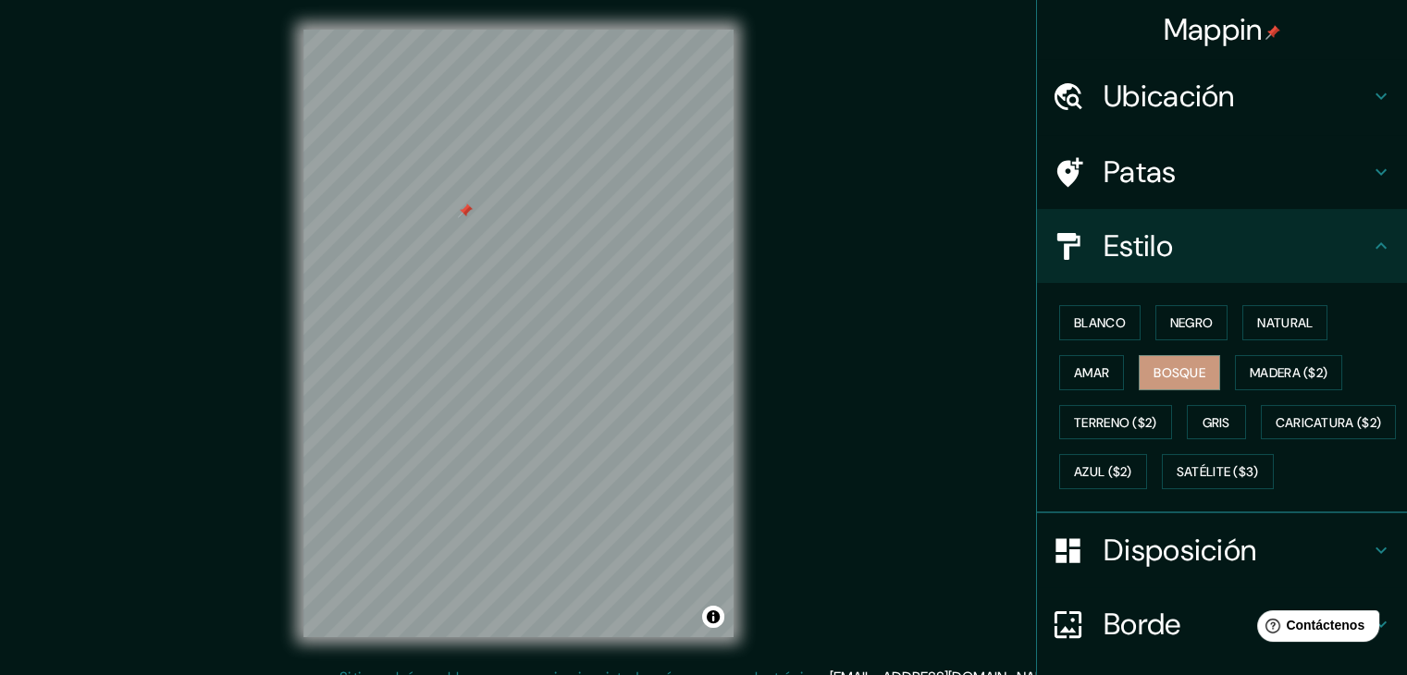
click at [1117, 369] on div "Blanco Negro Natural Amar Bosque Madera ($2) Terreno ($2) Gris Caricatura ($2) …" at bounding box center [1229, 397] width 355 height 199
click at [1089, 361] on font "Amar" at bounding box center [1091, 373] width 35 height 24
click at [1143, 357] on button "Bosque" at bounding box center [1178, 372] width 81 height 35
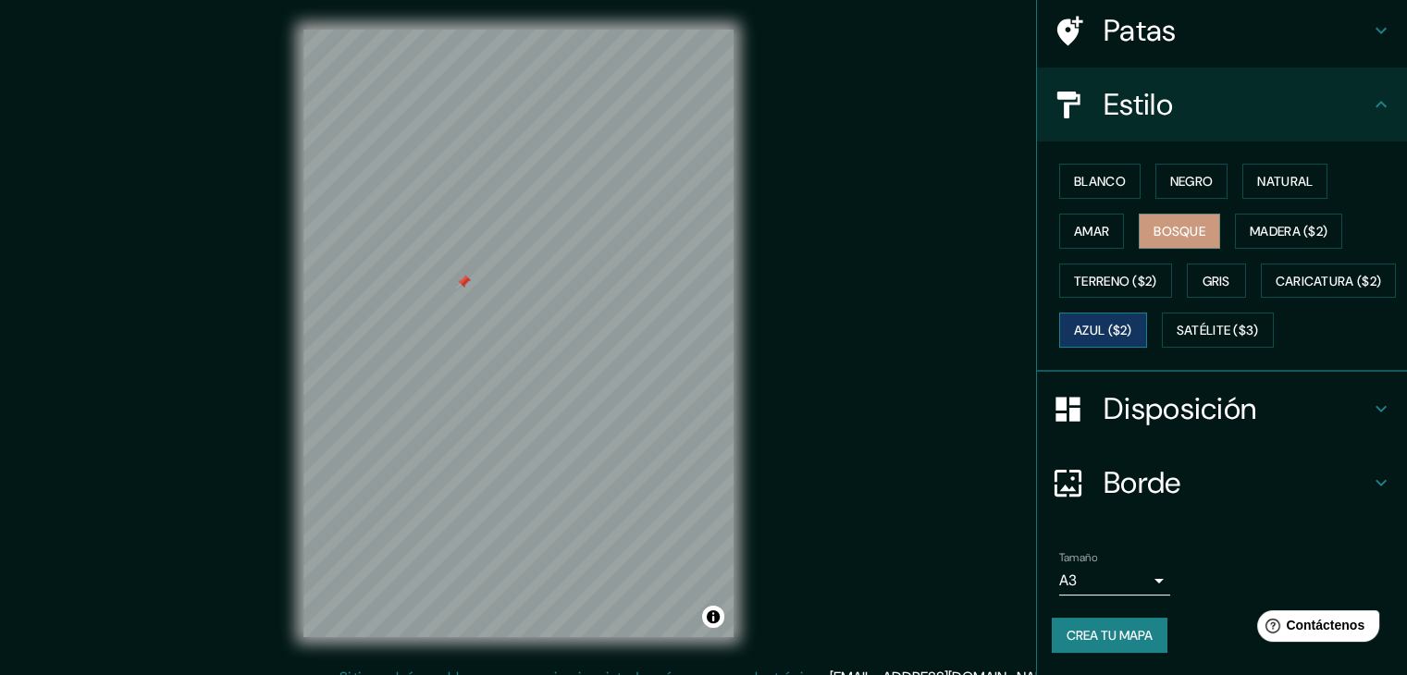
scroll to position [187, 0]
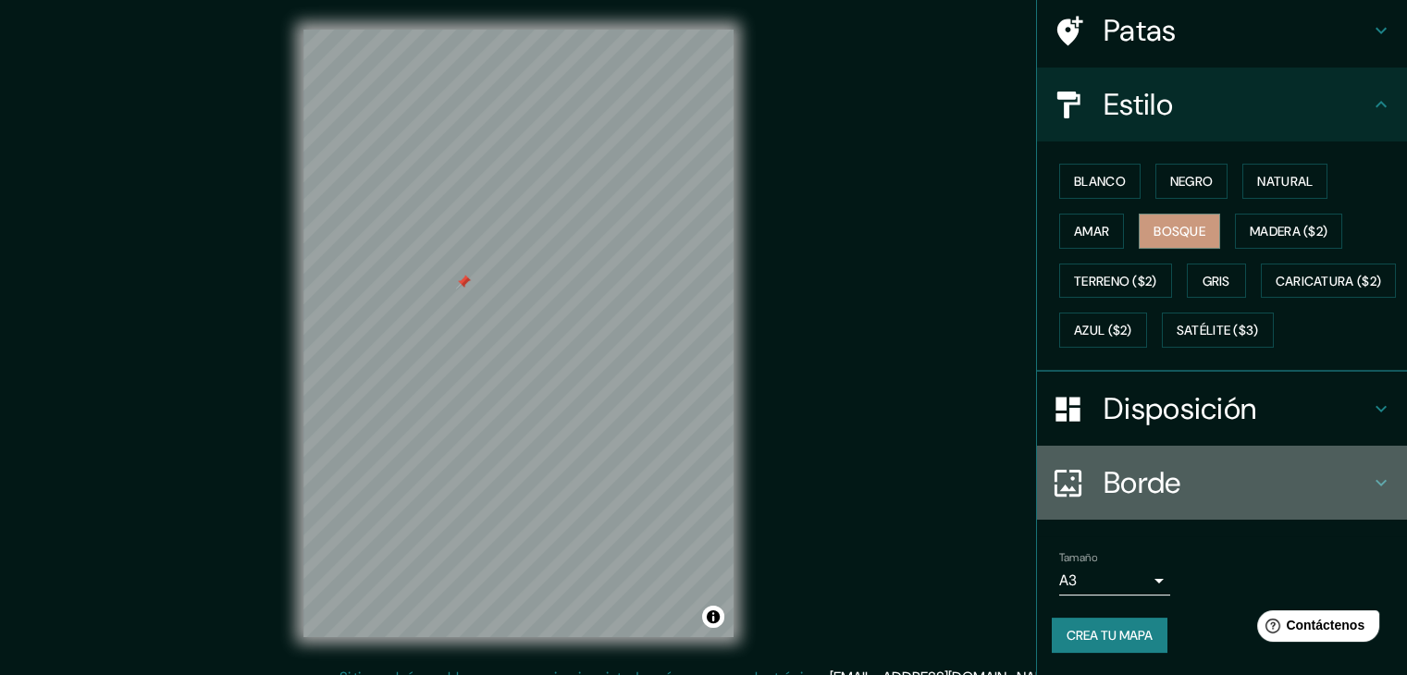
click at [1200, 460] on div "Borde" at bounding box center [1222, 483] width 370 height 74
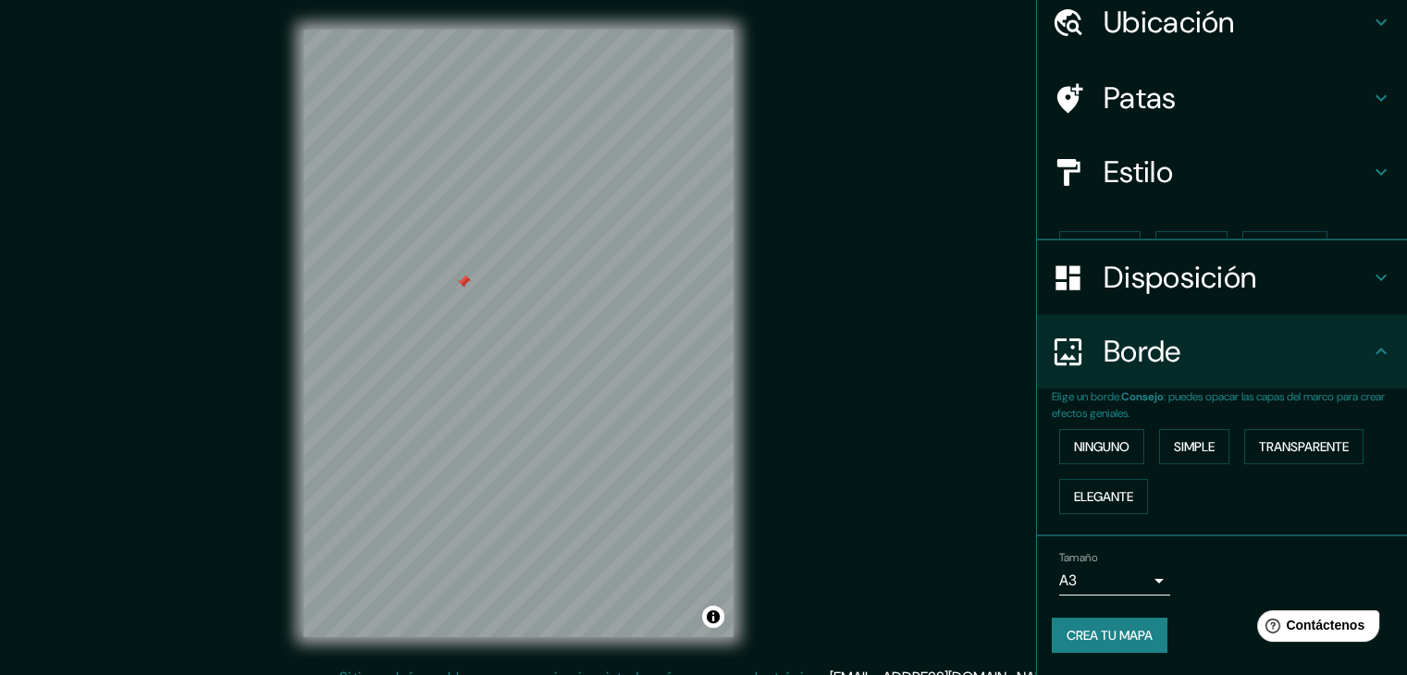
scroll to position [42, 0]
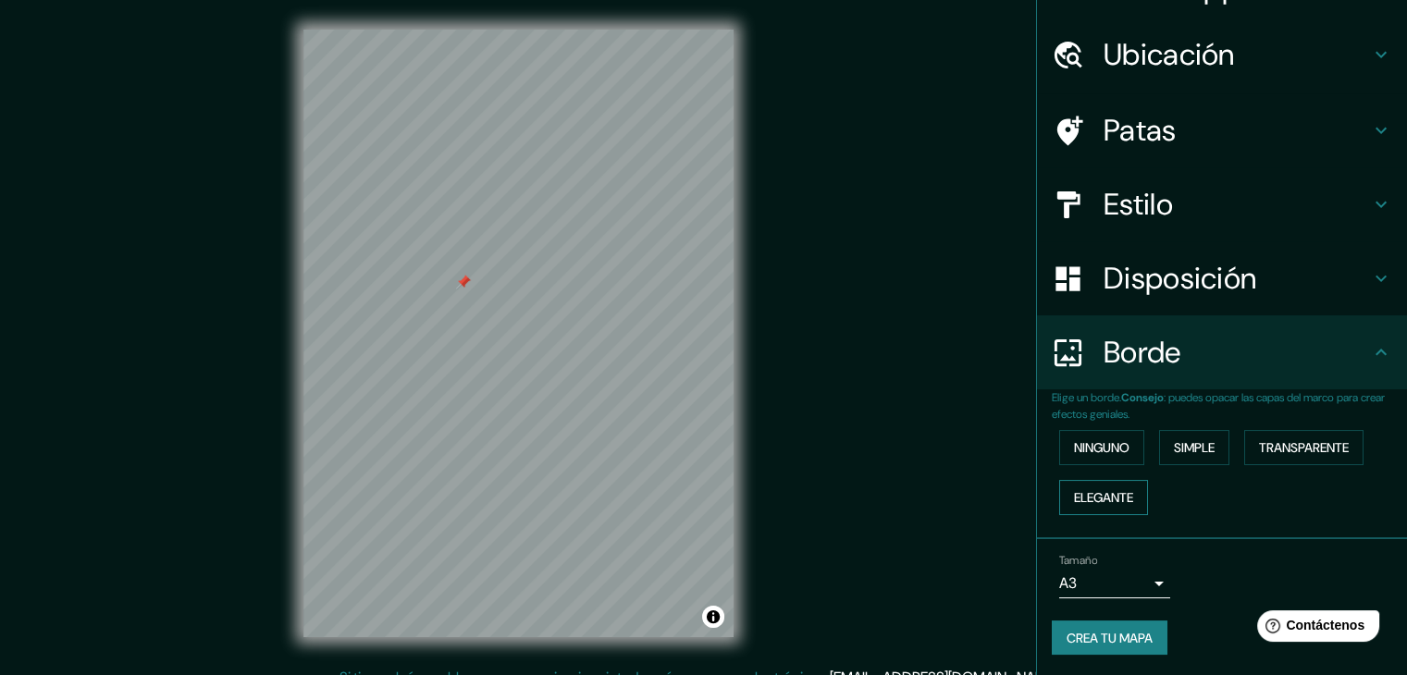
click at [1118, 495] on font "Elegante" at bounding box center [1103, 497] width 59 height 17
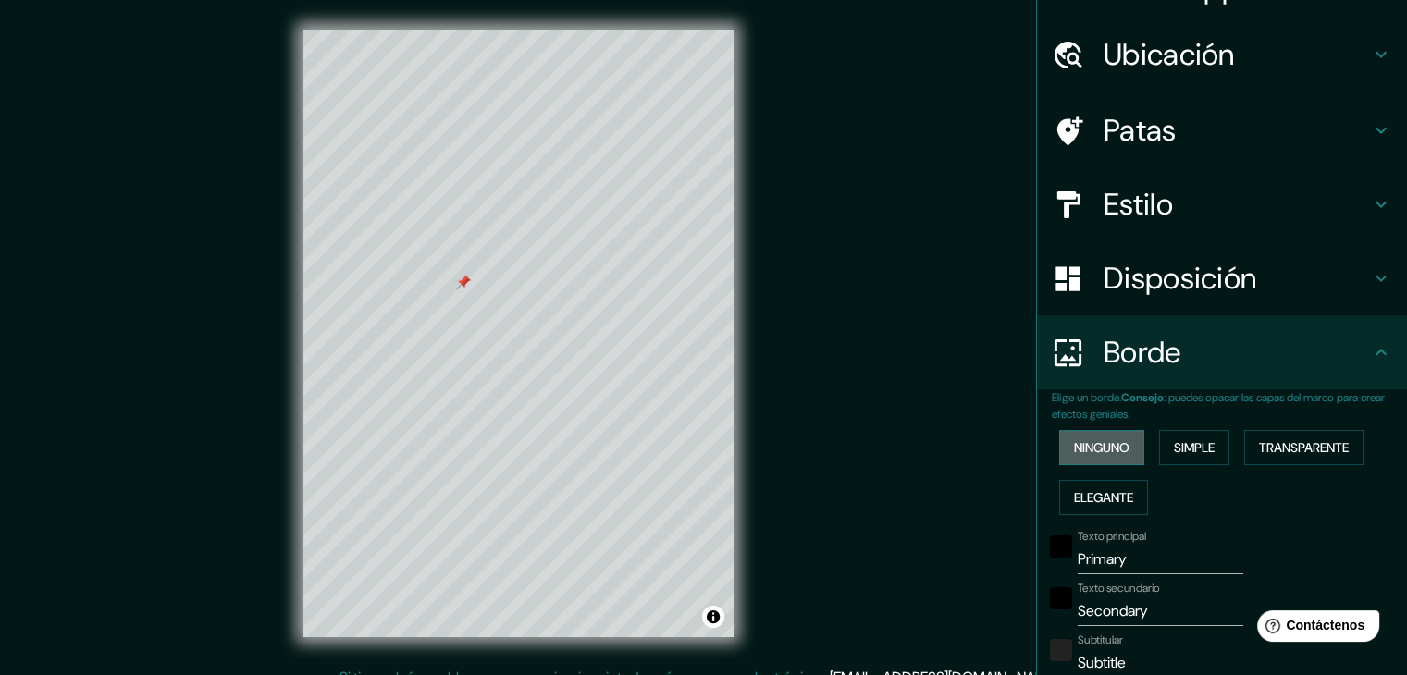
click at [1090, 452] on font "Ninguno" at bounding box center [1101, 447] width 55 height 17
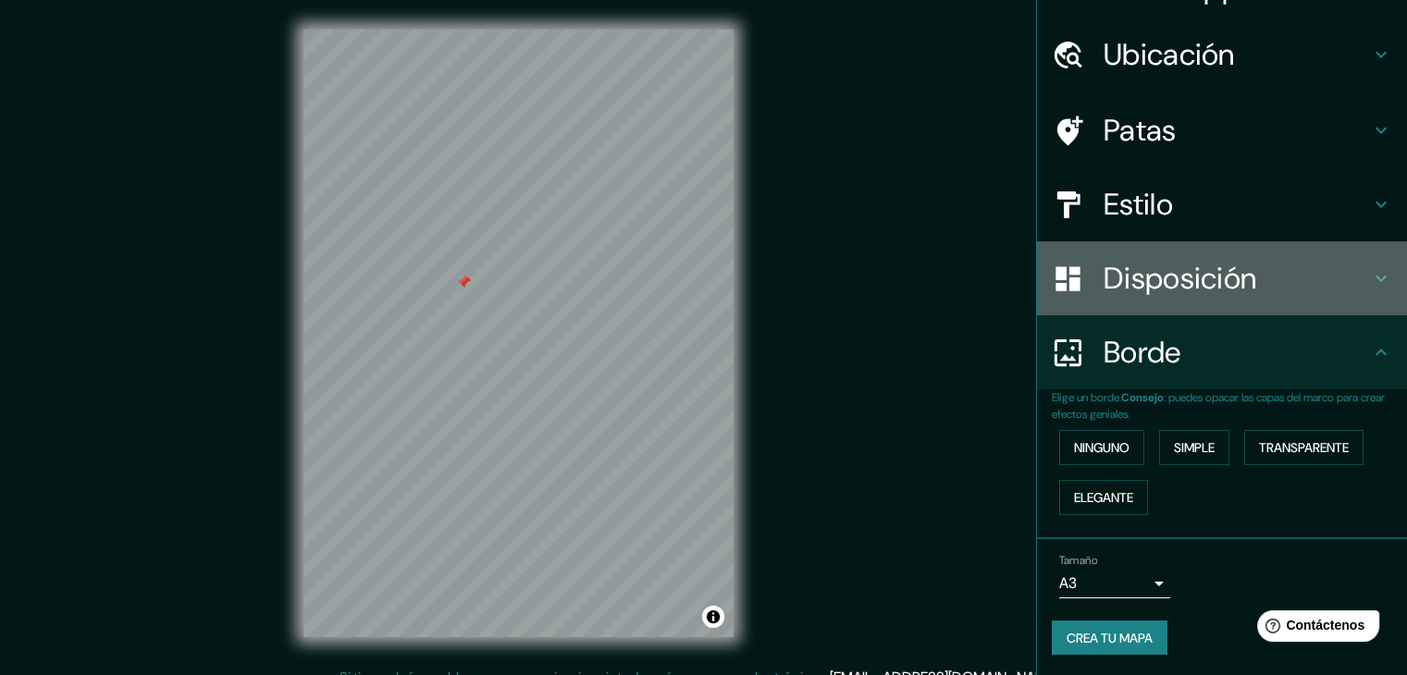
click at [1173, 277] on font "Disposición" at bounding box center [1179, 278] width 153 height 39
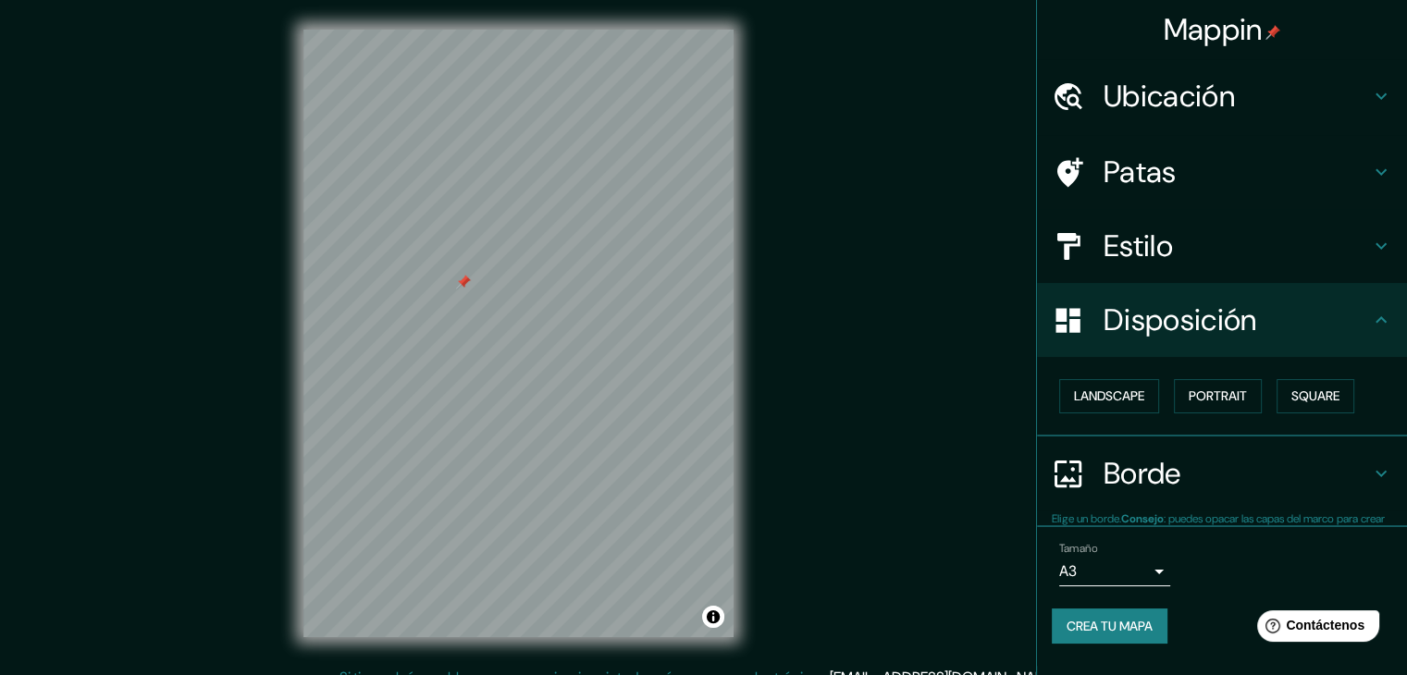
scroll to position [0, 0]
click at [1131, 389] on button "Paisaje" at bounding box center [1097, 396] width 76 height 35
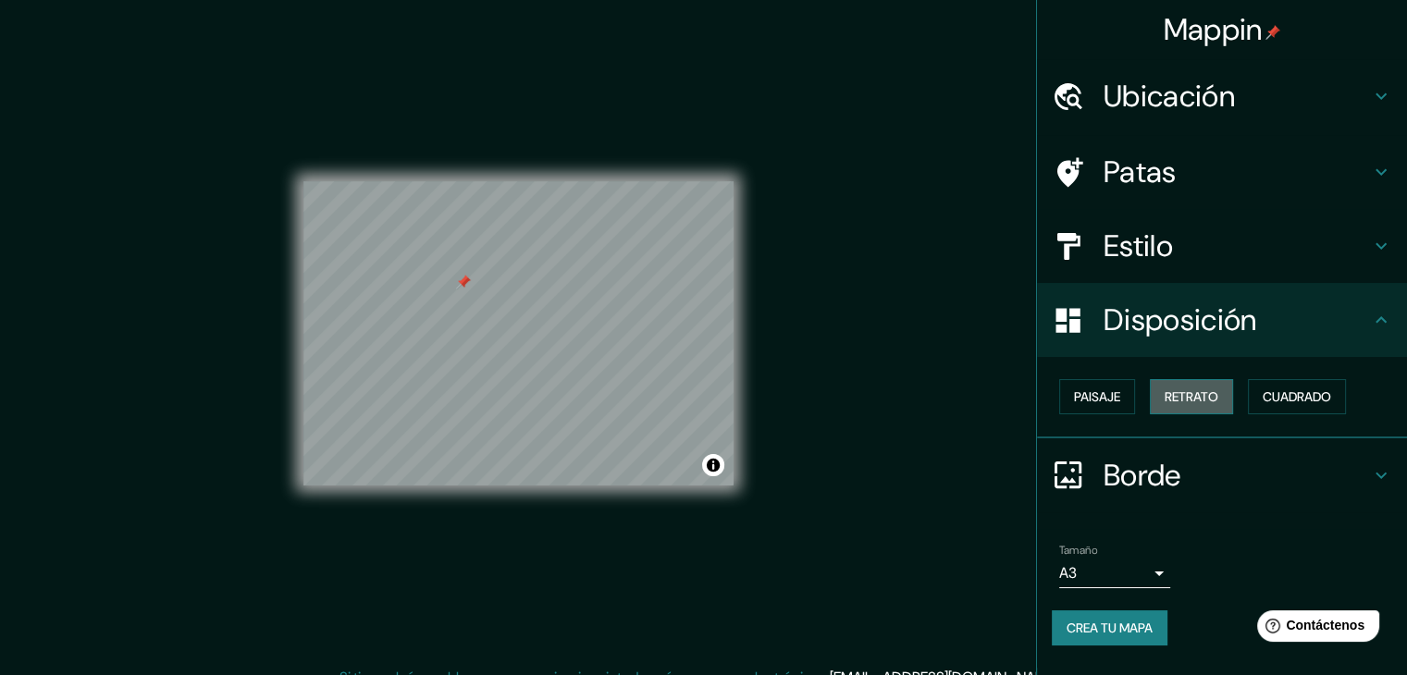
click at [1218, 388] on font "Retrato" at bounding box center [1191, 396] width 54 height 17
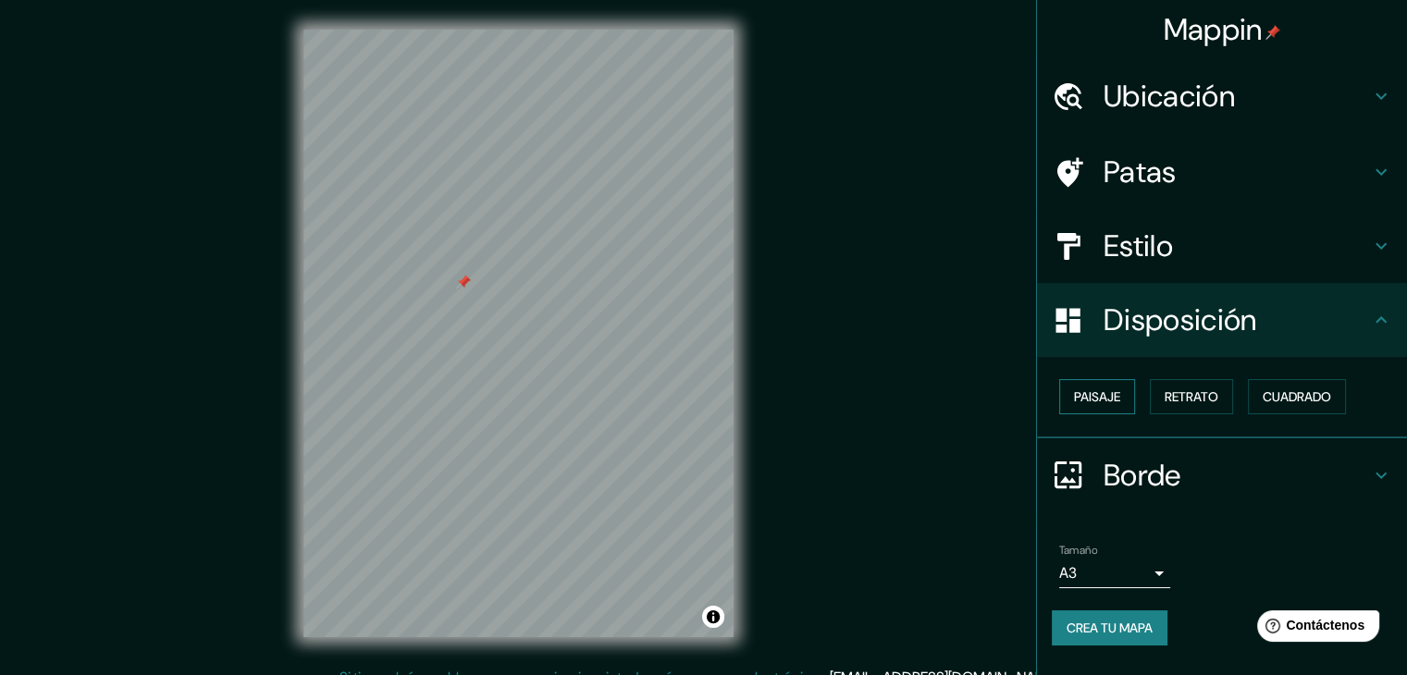
click at [1106, 388] on font "Paisaje" at bounding box center [1097, 396] width 46 height 17
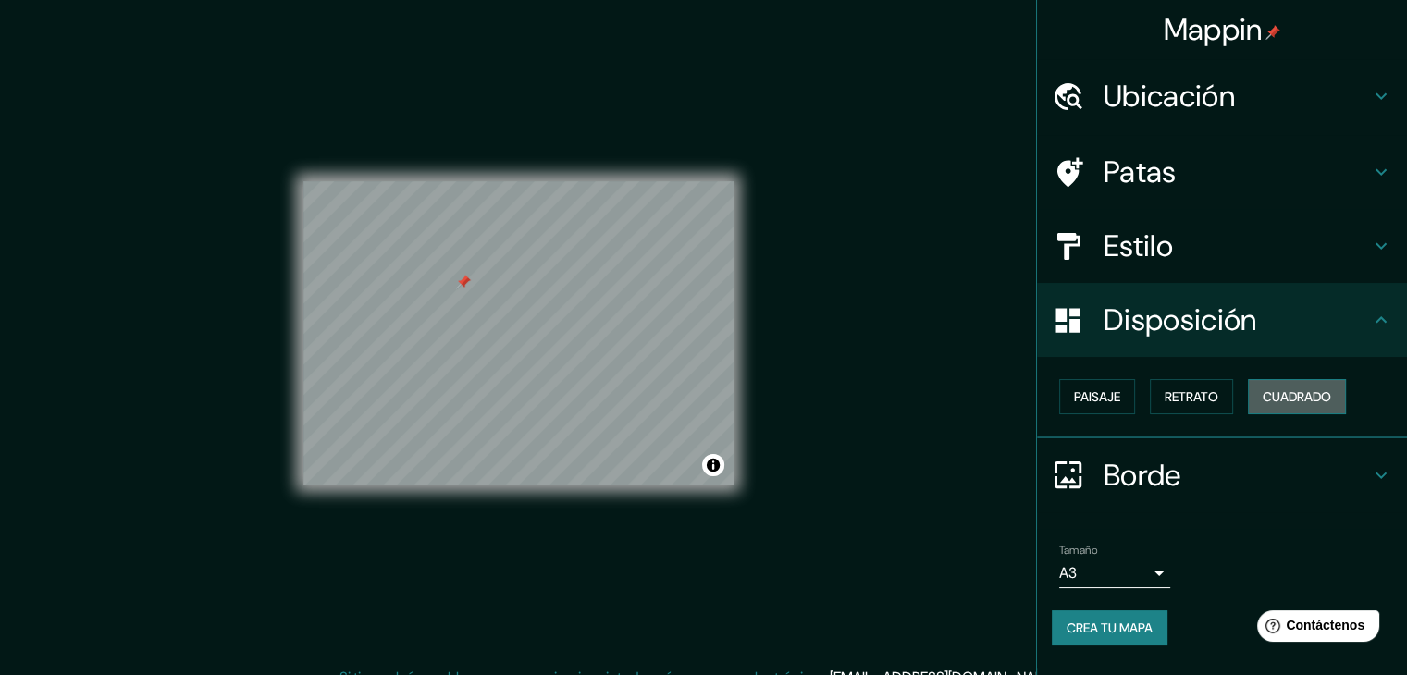
click at [1295, 405] on font "Cuadrado" at bounding box center [1296, 397] width 68 height 24
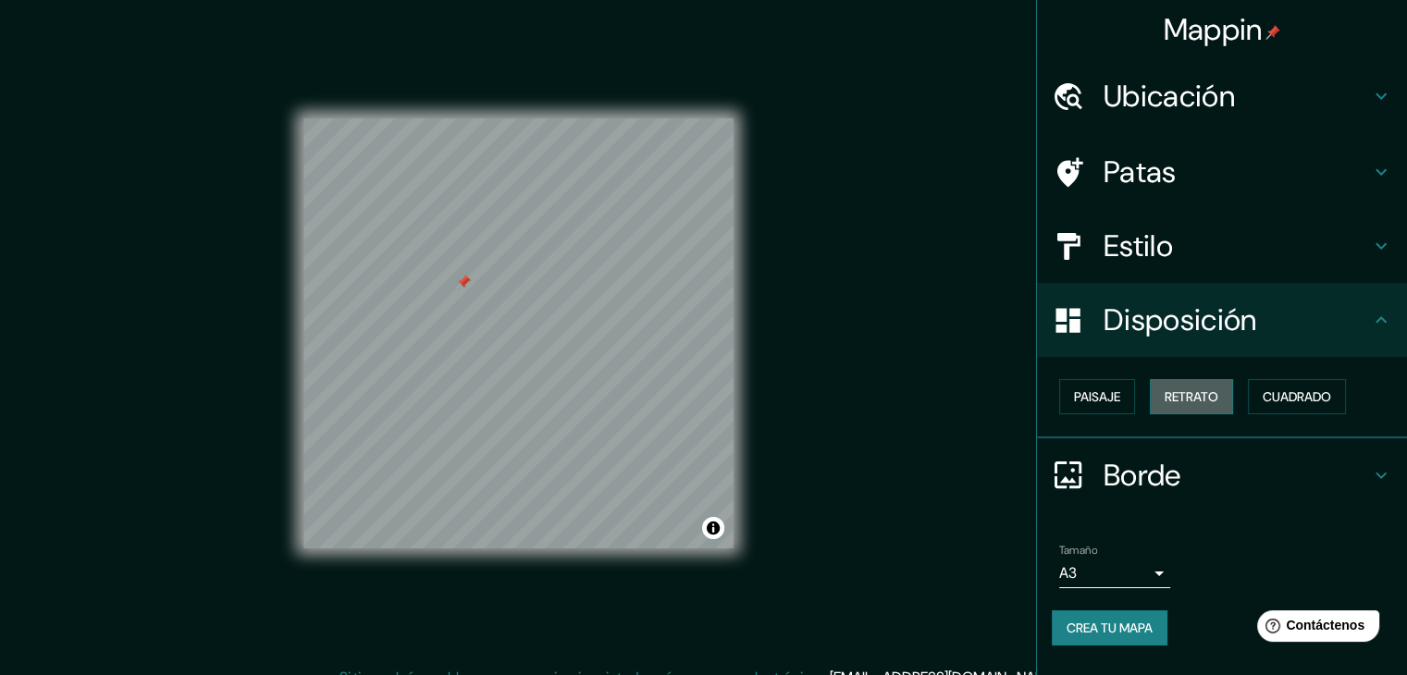
click at [1196, 392] on font "Retrato" at bounding box center [1191, 396] width 54 height 17
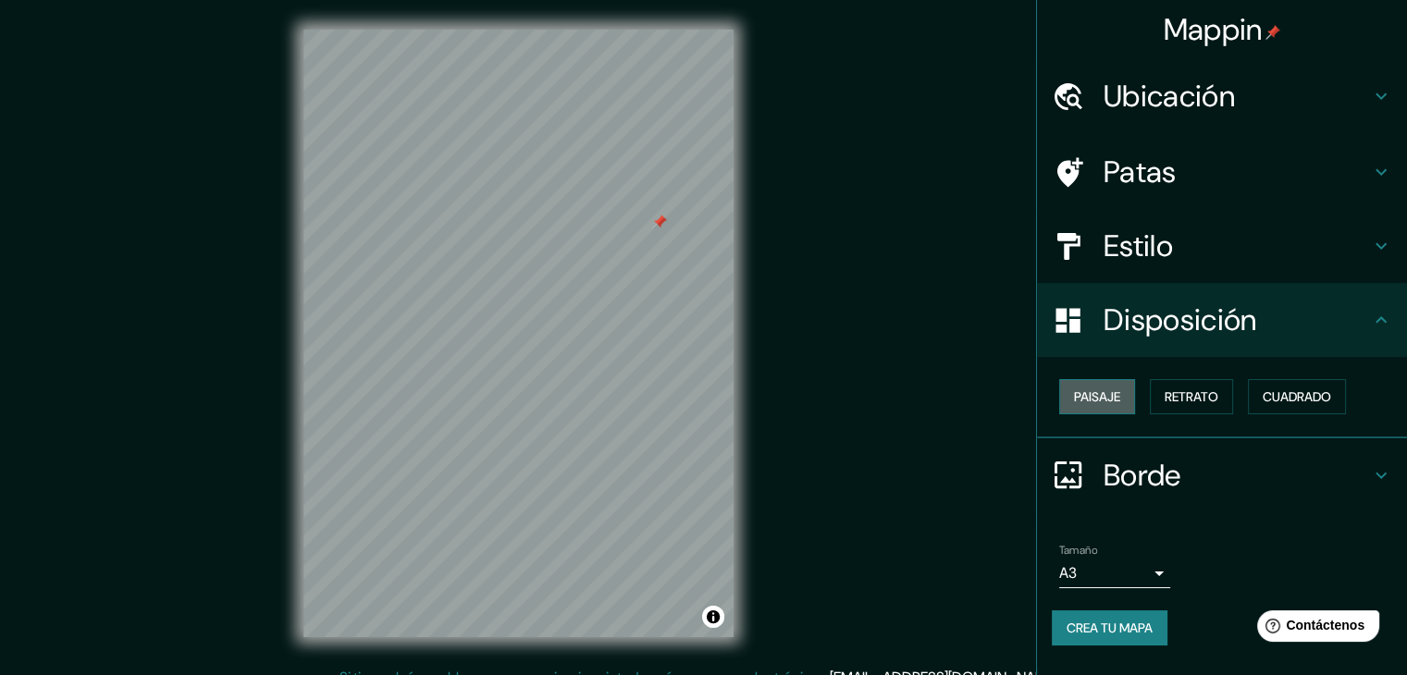
click at [1110, 400] on font "Paisaje" at bounding box center [1097, 396] width 46 height 17
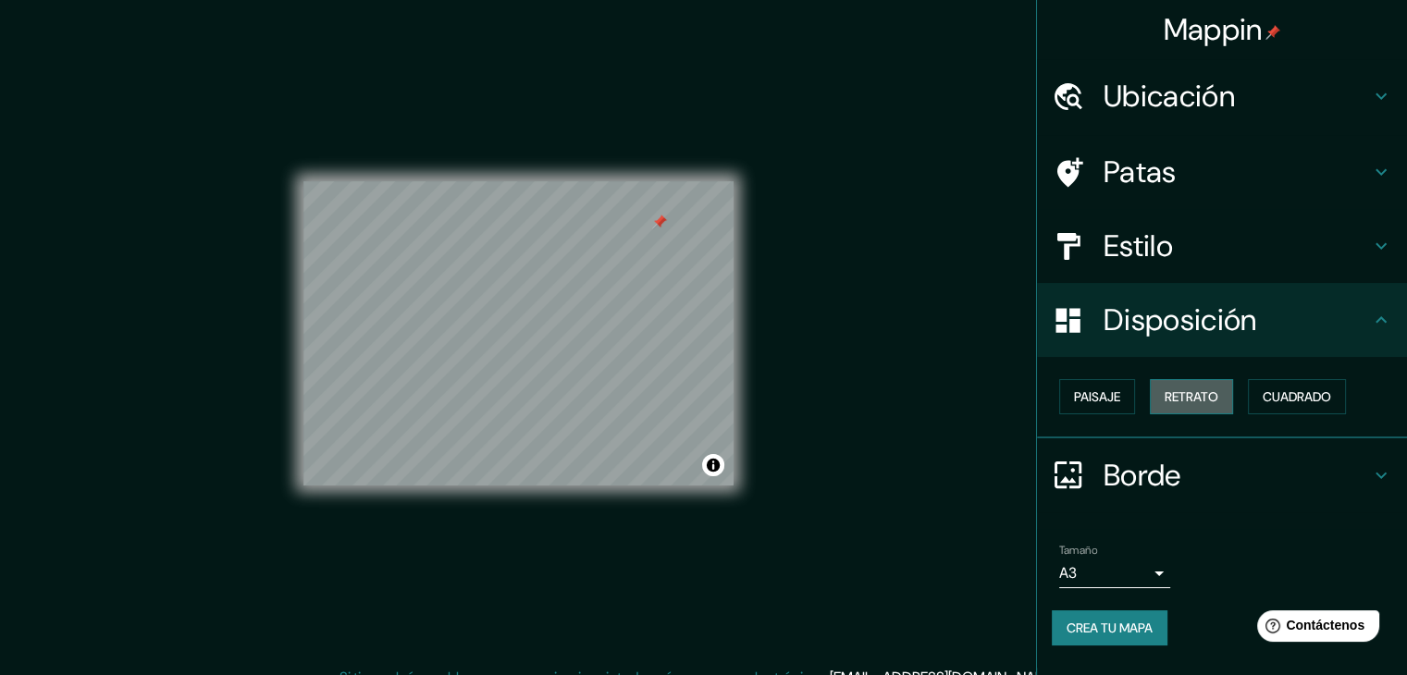
click at [1217, 401] on font "Retrato" at bounding box center [1191, 396] width 54 height 17
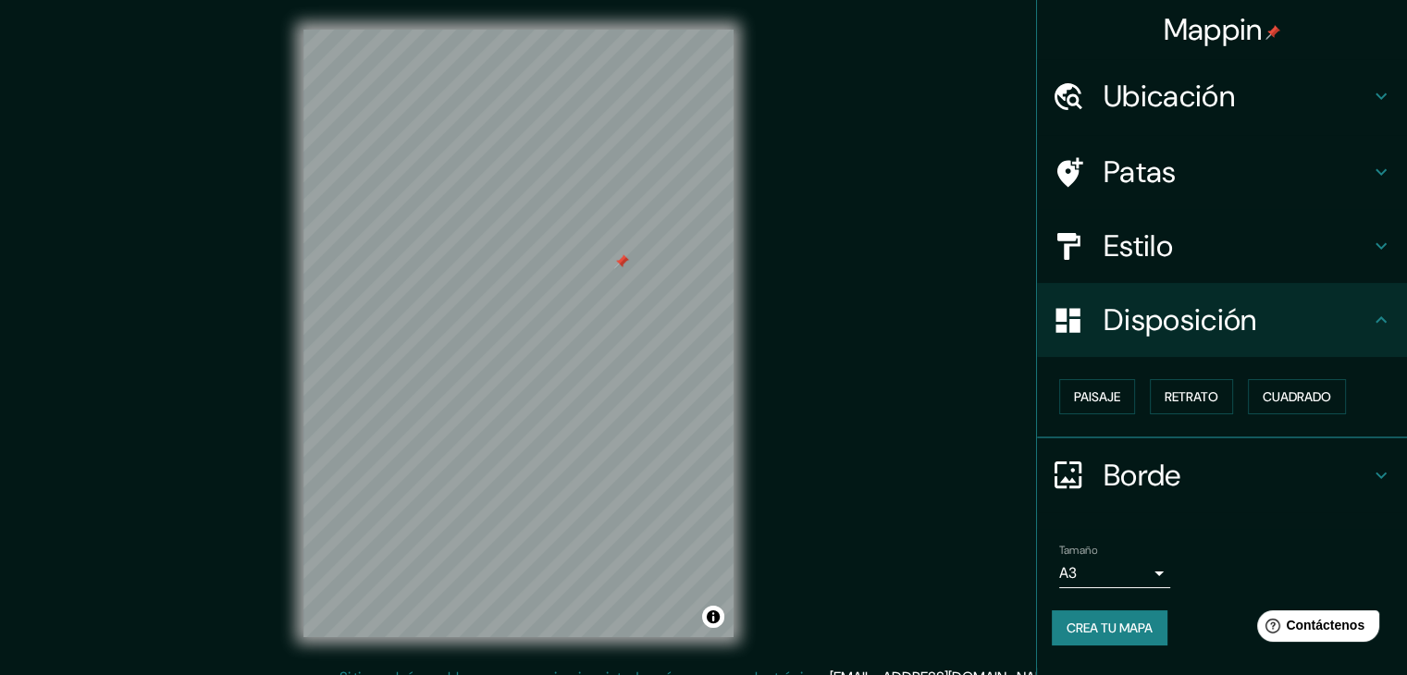
click at [1239, 260] on h4 "Estilo" at bounding box center [1236, 246] width 266 height 37
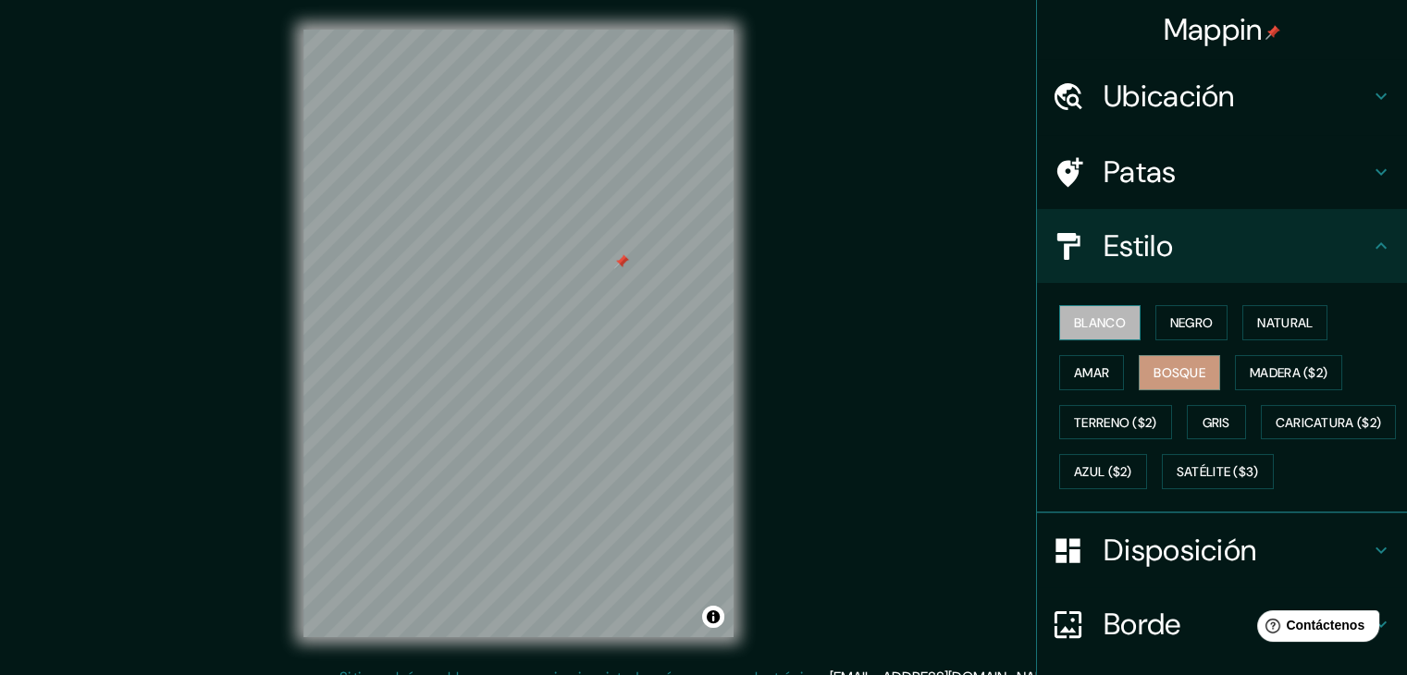
click at [1100, 319] on font "Blanco" at bounding box center [1100, 322] width 52 height 17
click at [1155, 315] on button "Negro" at bounding box center [1191, 322] width 73 height 35
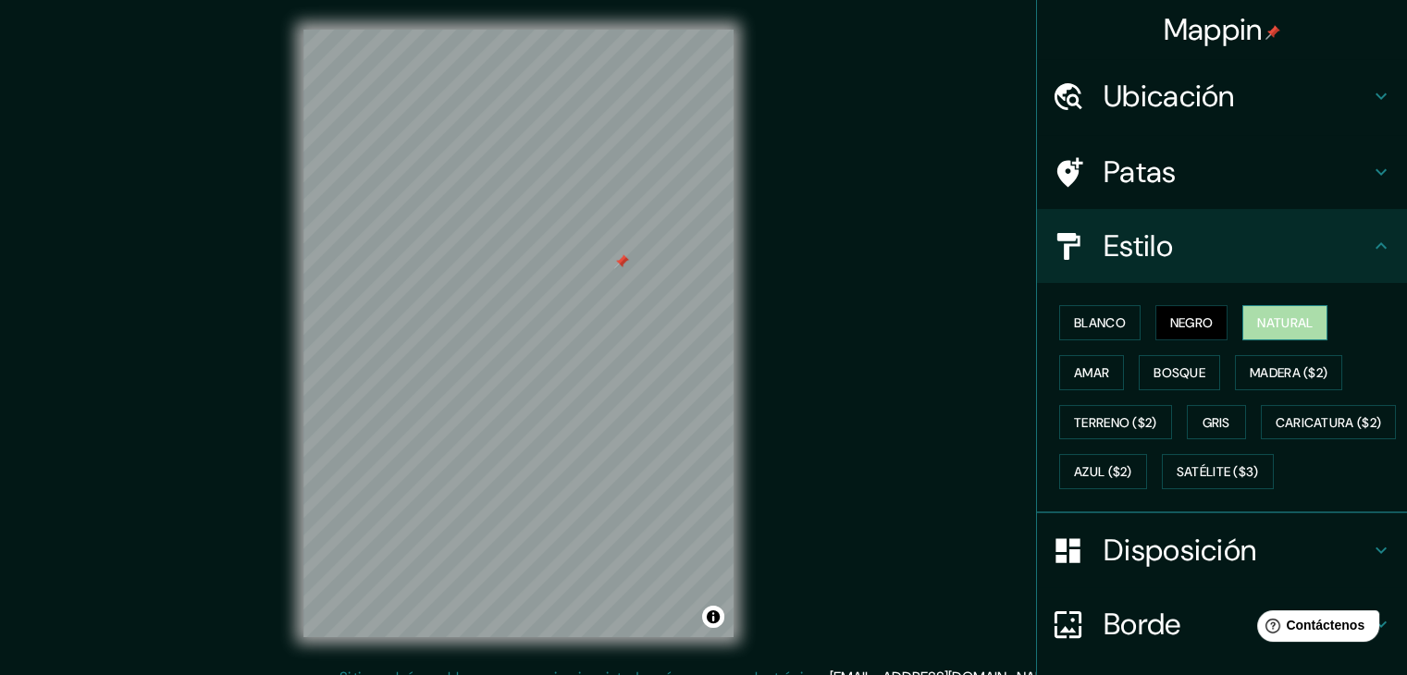
click at [1282, 319] on font "Natural" at bounding box center [1284, 322] width 55 height 17
click at [1103, 362] on button "Amar" at bounding box center [1091, 372] width 65 height 35
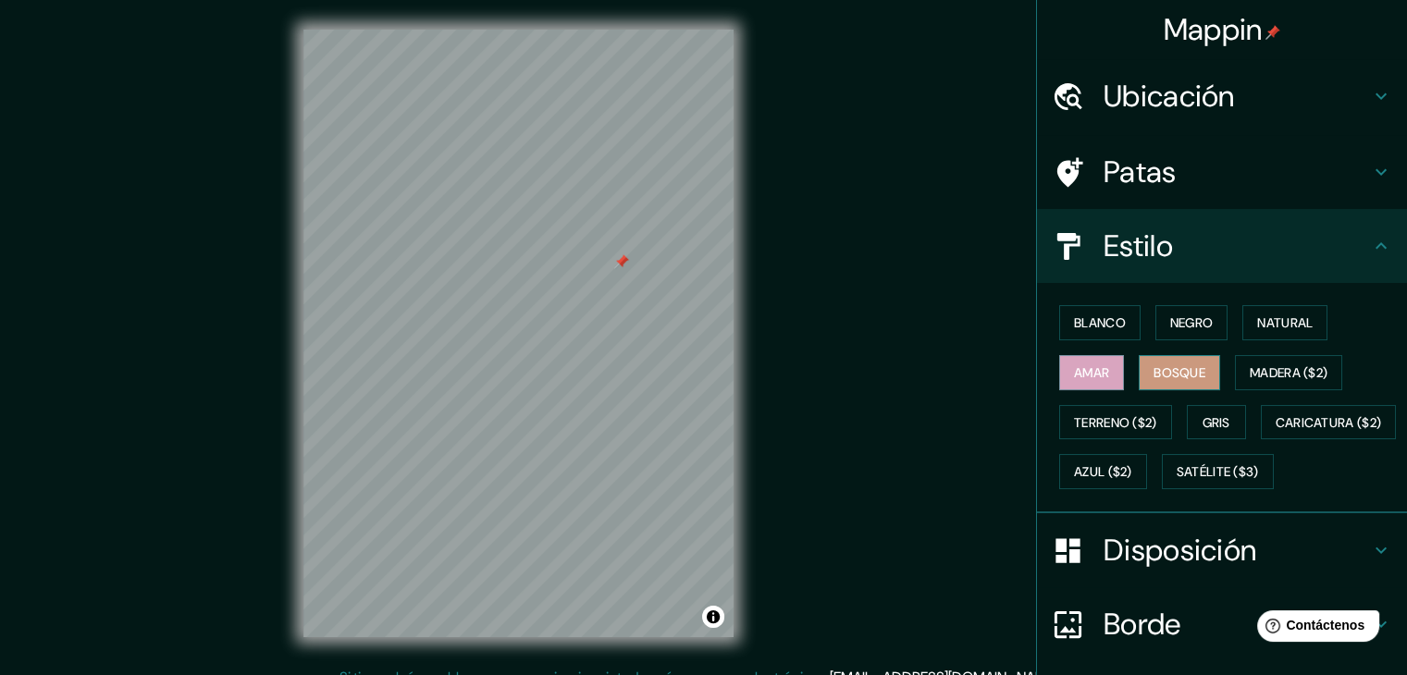
click at [1158, 362] on font "Bosque" at bounding box center [1179, 373] width 52 height 24
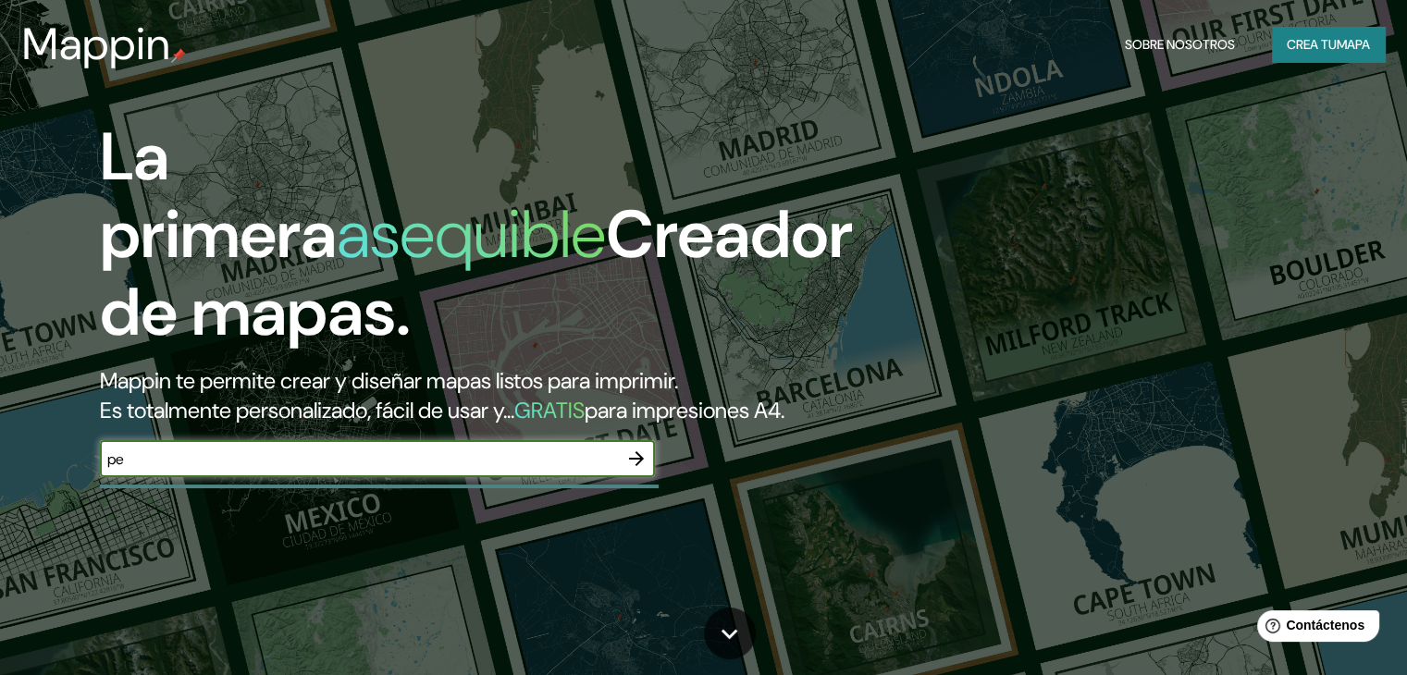
type input "PERU , MESETA"
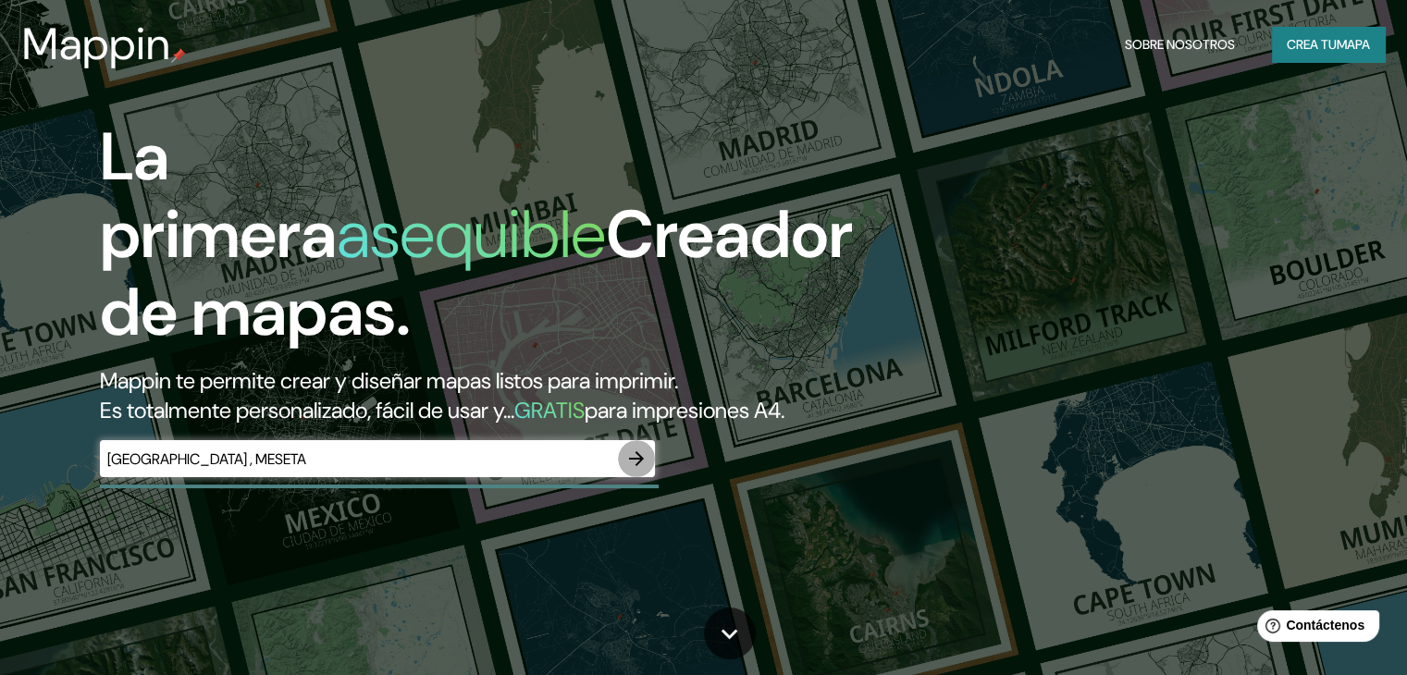
click at [632, 470] on icon "button" at bounding box center [636, 459] width 22 height 22
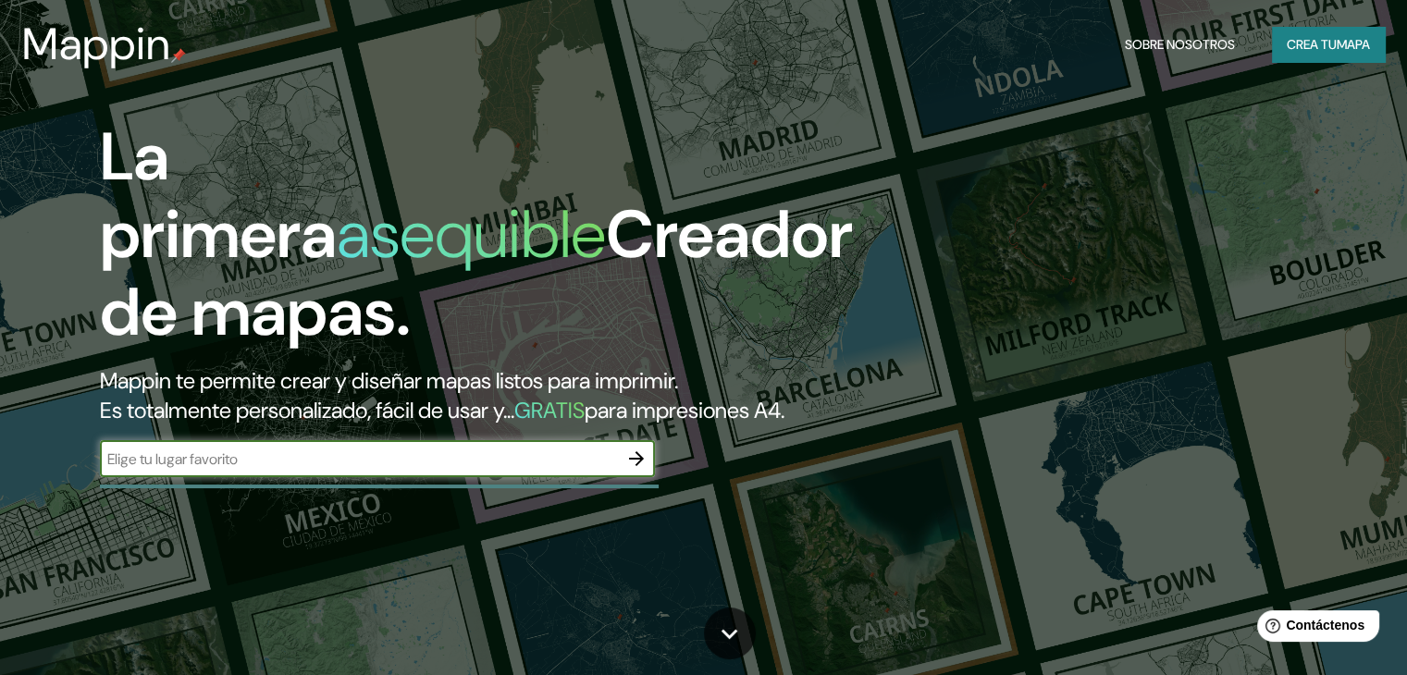
click at [411, 470] on input "text" at bounding box center [359, 459] width 518 height 21
type input "[GEOGRAPHIC_DATA] , MESETA"
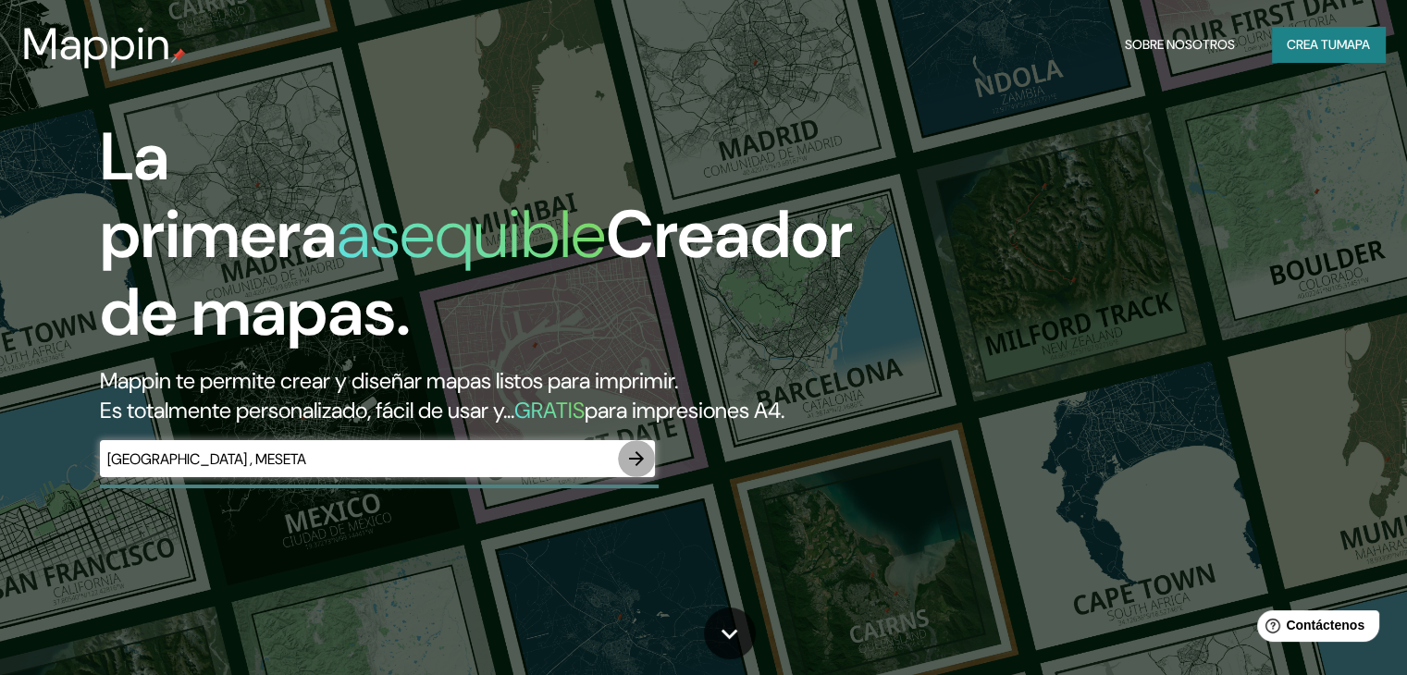
click at [644, 470] on icon "button" at bounding box center [636, 459] width 22 height 22
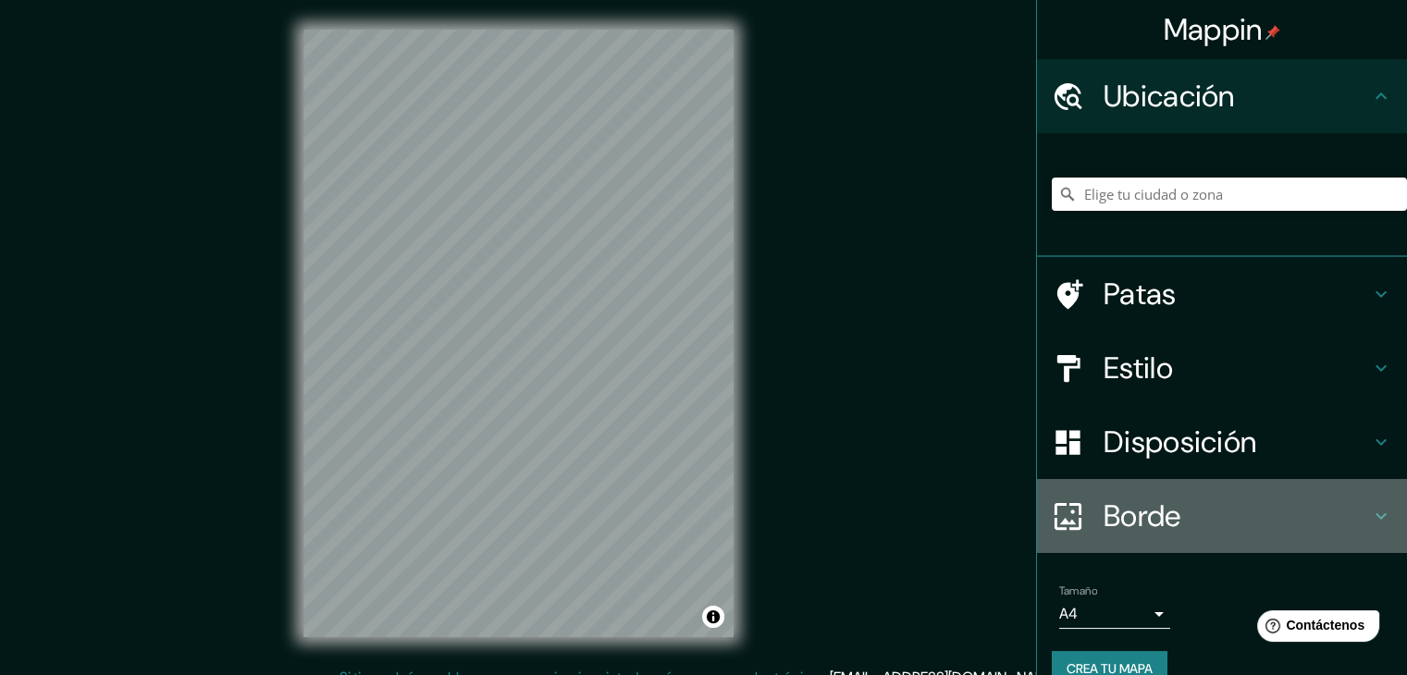
click at [1150, 513] on font "Borde" at bounding box center [1142, 516] width 78 height 39
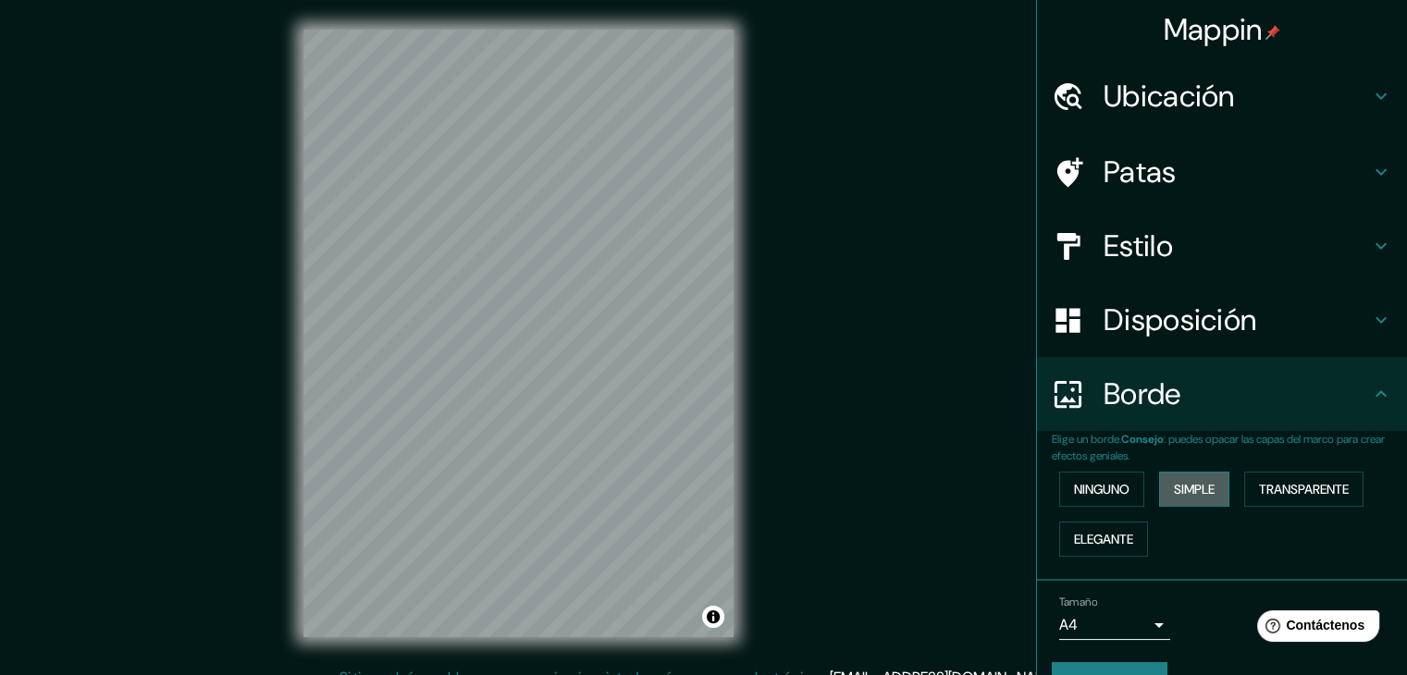
click at [1210, 485] on button "Simple" at bounding box center [1194, 489] width 70 height 35
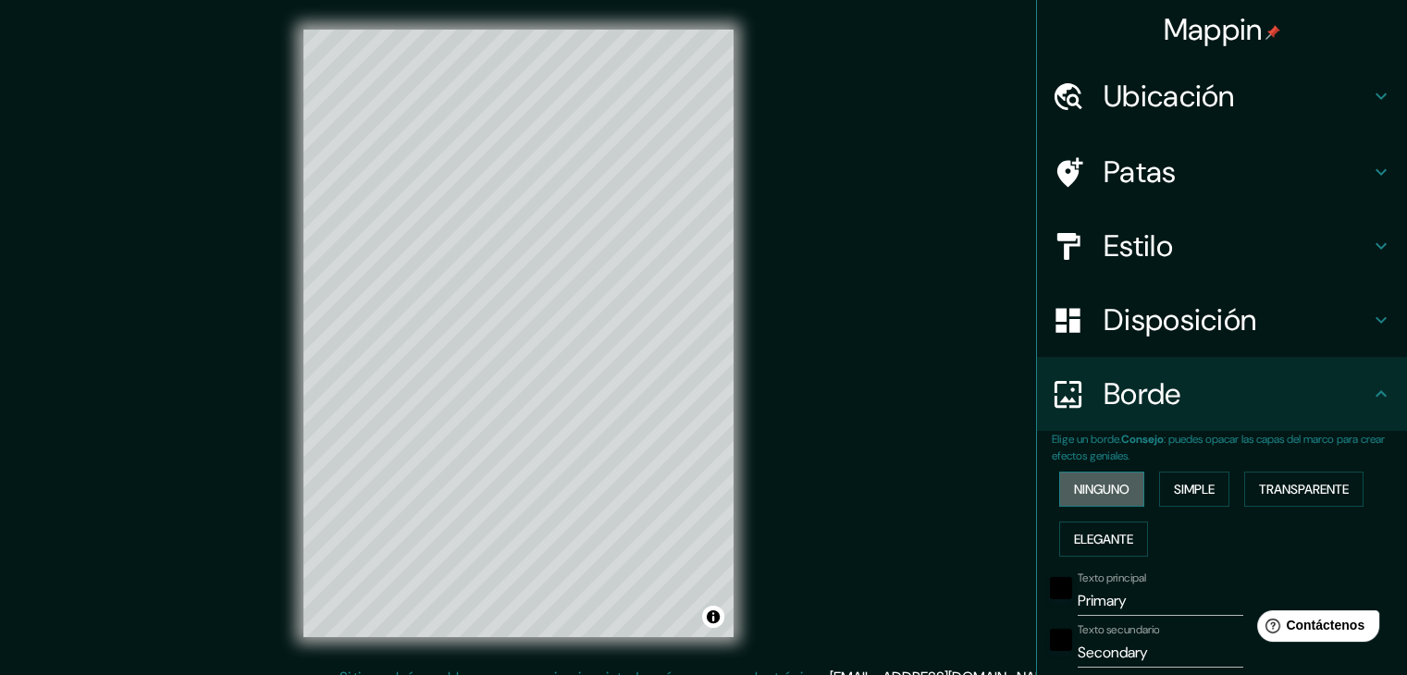
click at [1126, 480] on button "Ninguno" at bounding box center [1101, 489] width 85 height 35
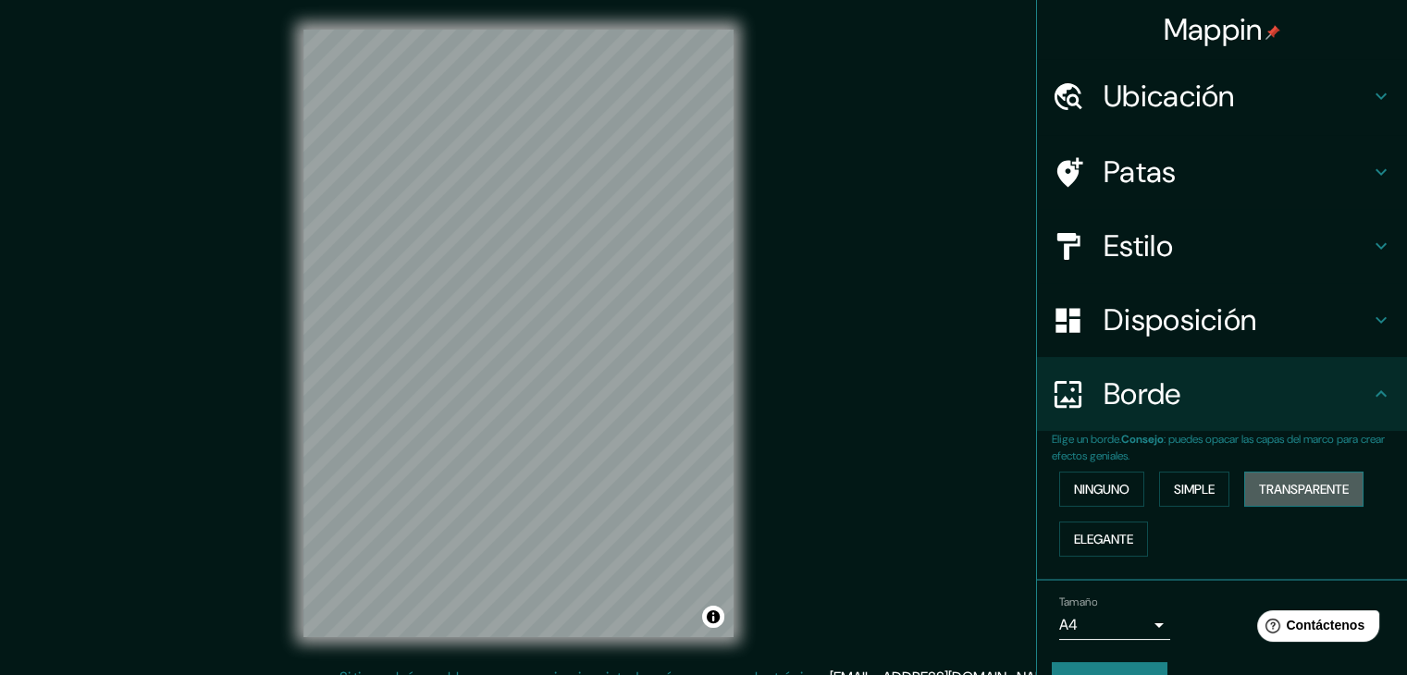
click at [1283, 490] on font "Transparente" at bounding box center [1304, 489] width 90 height 17
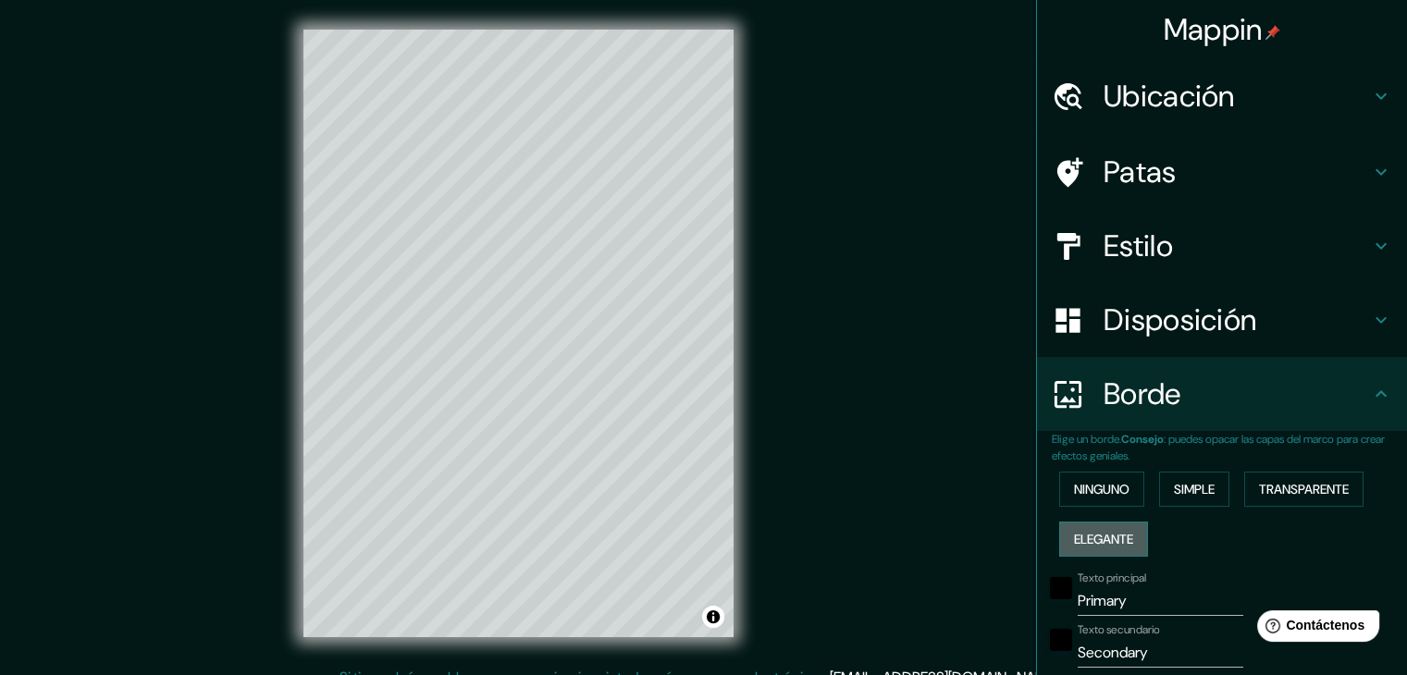
click at [1114, 532] on font "Elegante" at bounding box center [1103, 539] width 59 height 17
